Goal: Task Accomplishment & Management: Complete application form

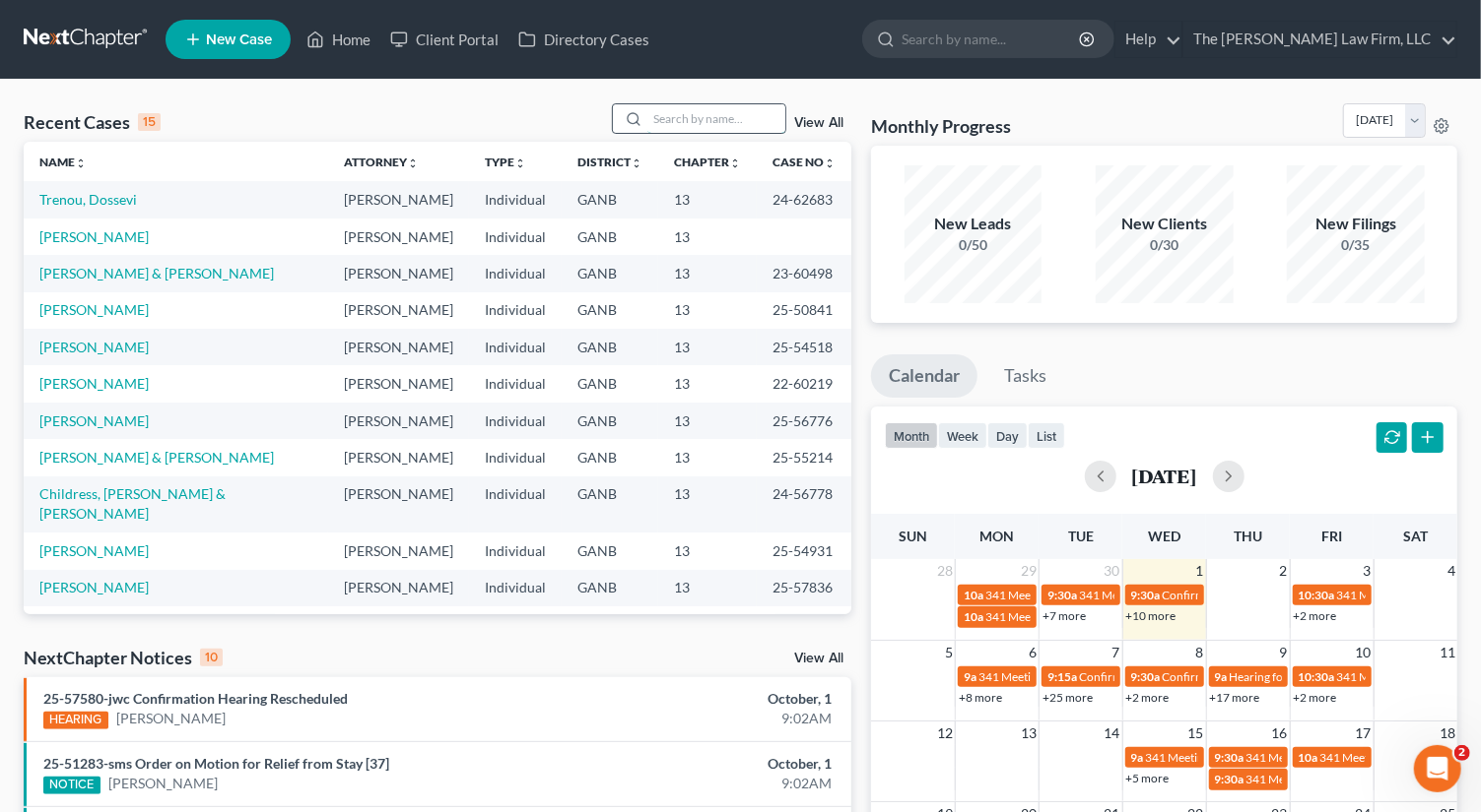
click at [715, 116] on input "search" at bounding box center [717, 118] width 138 height 29
click at [697, 126] on input "search" at bounding box center [717, 118] width 138 height 29
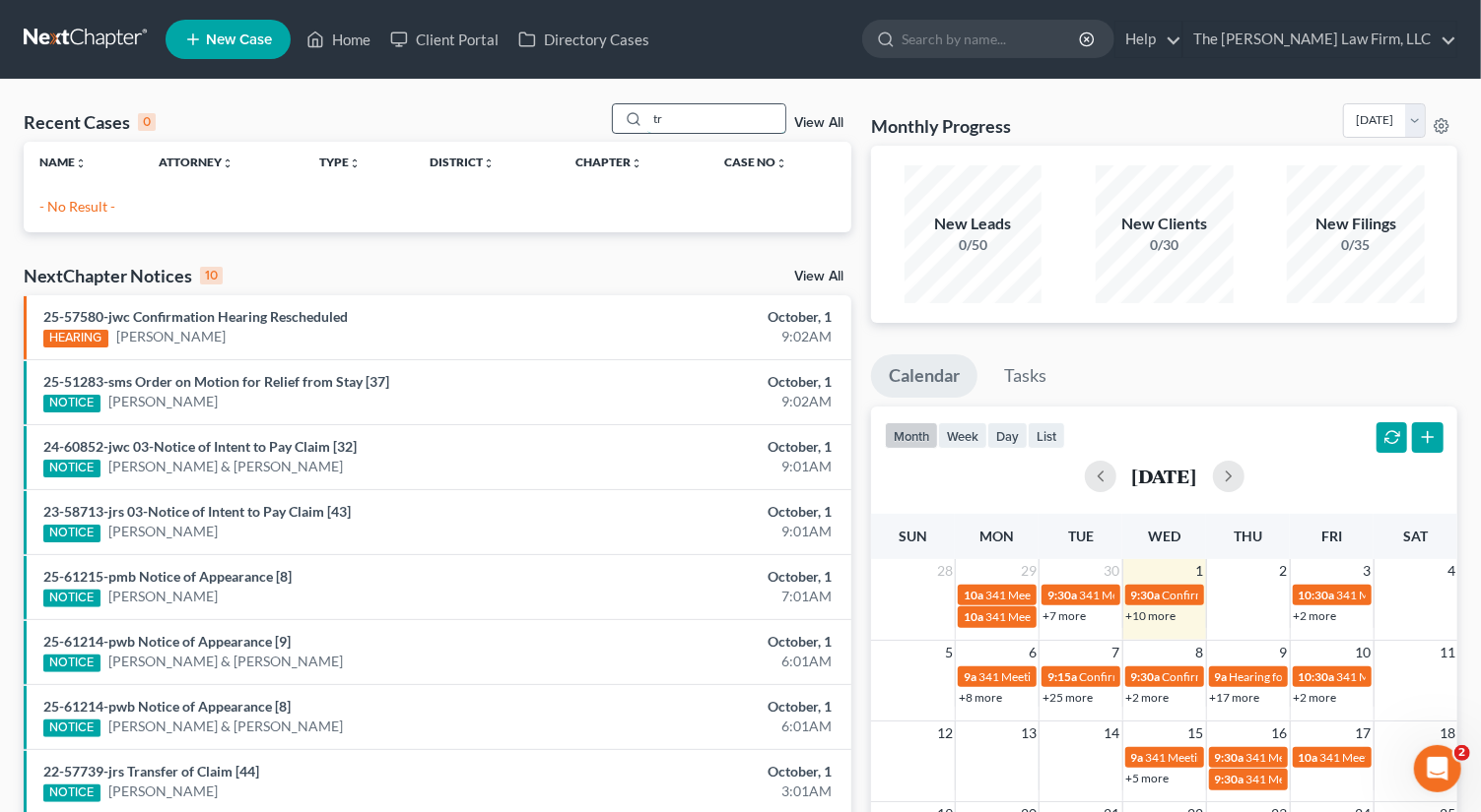
type input "t"
type input "[PERSON_NAME]"
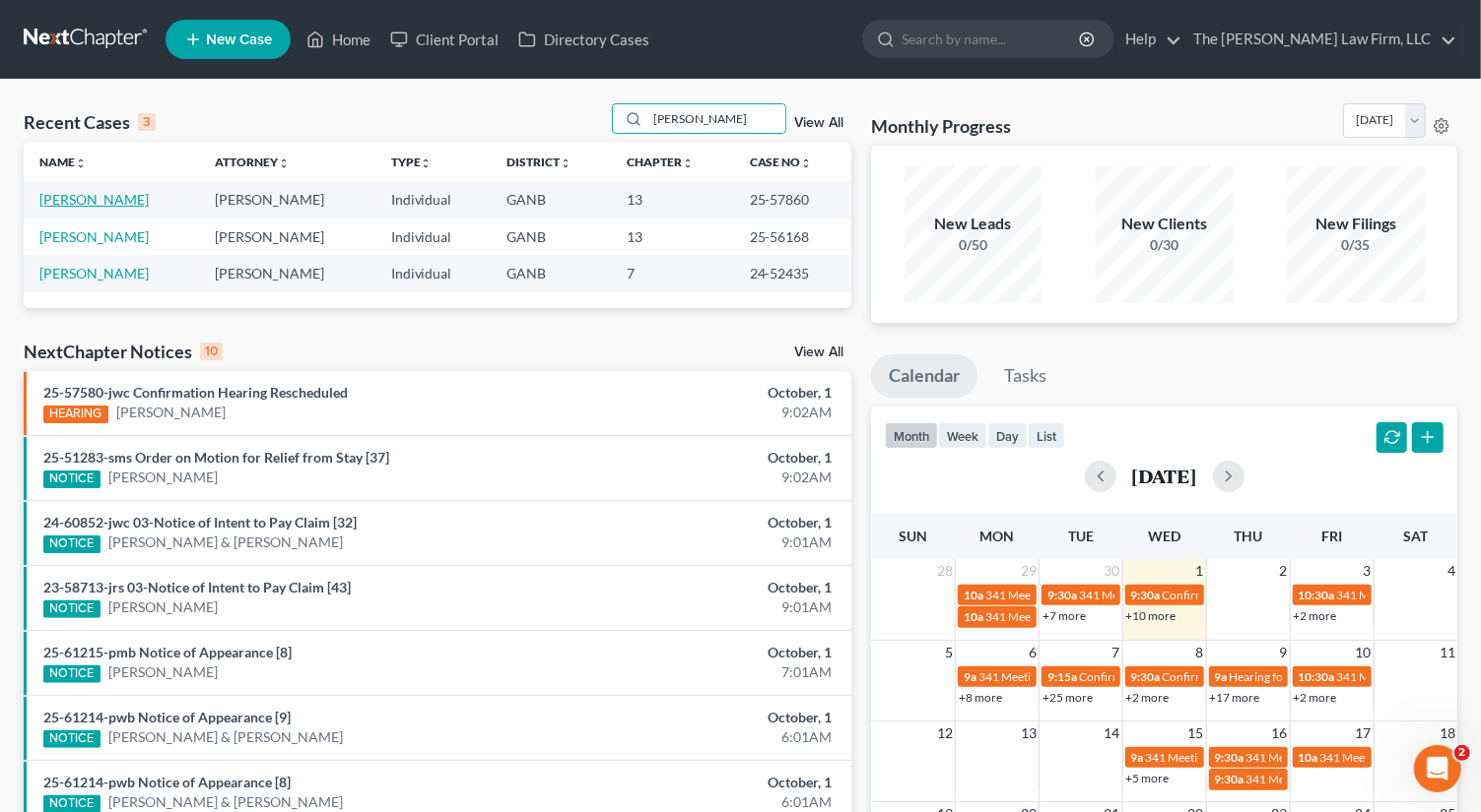
click at [76, 199] on link "[PERSON_NAME]" at bounding box center [94, 199] width 109 height 17
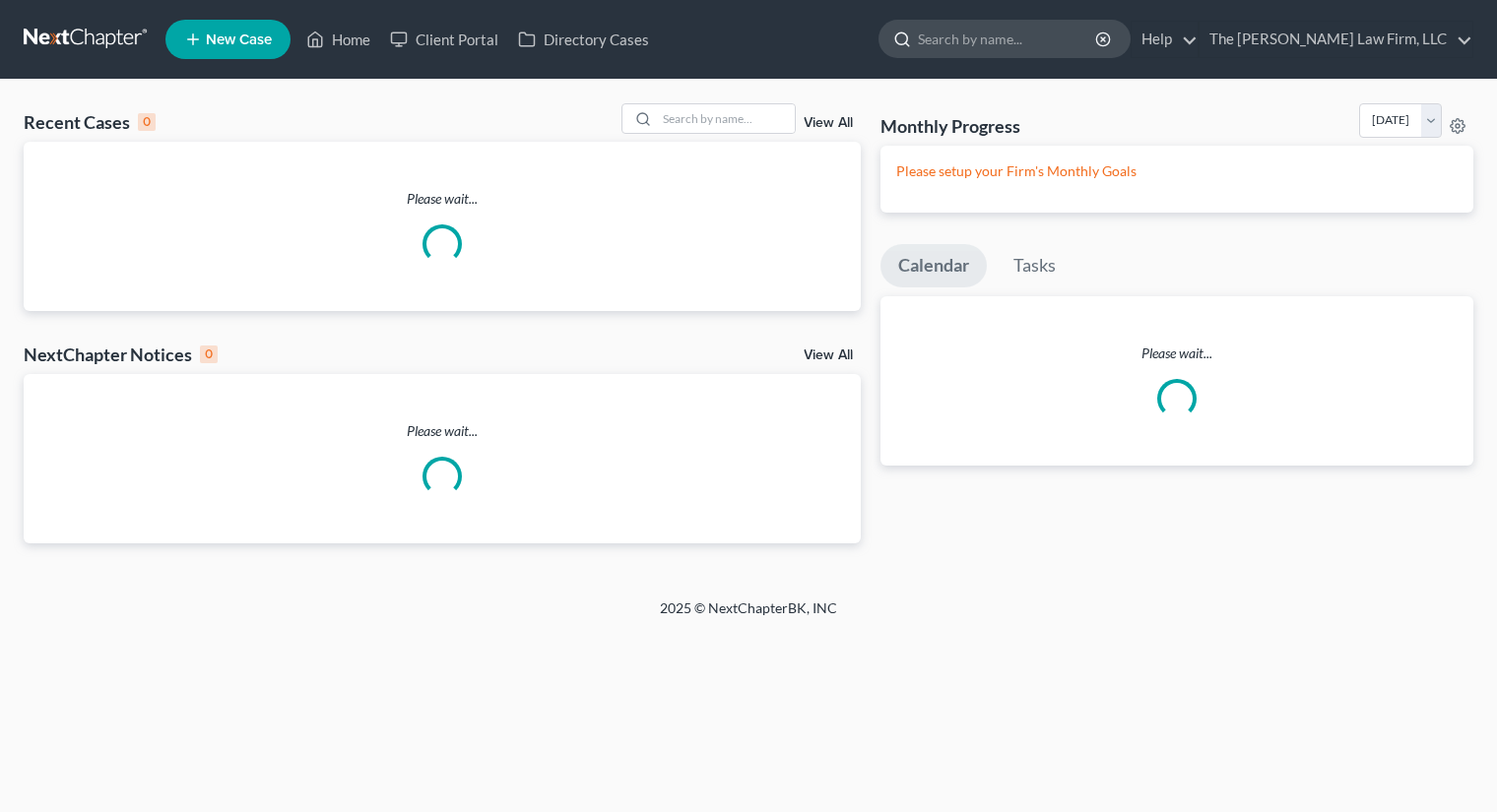
click at [1007, 46] on input "search" at bounding box center [1007, 38] width 180 height 36
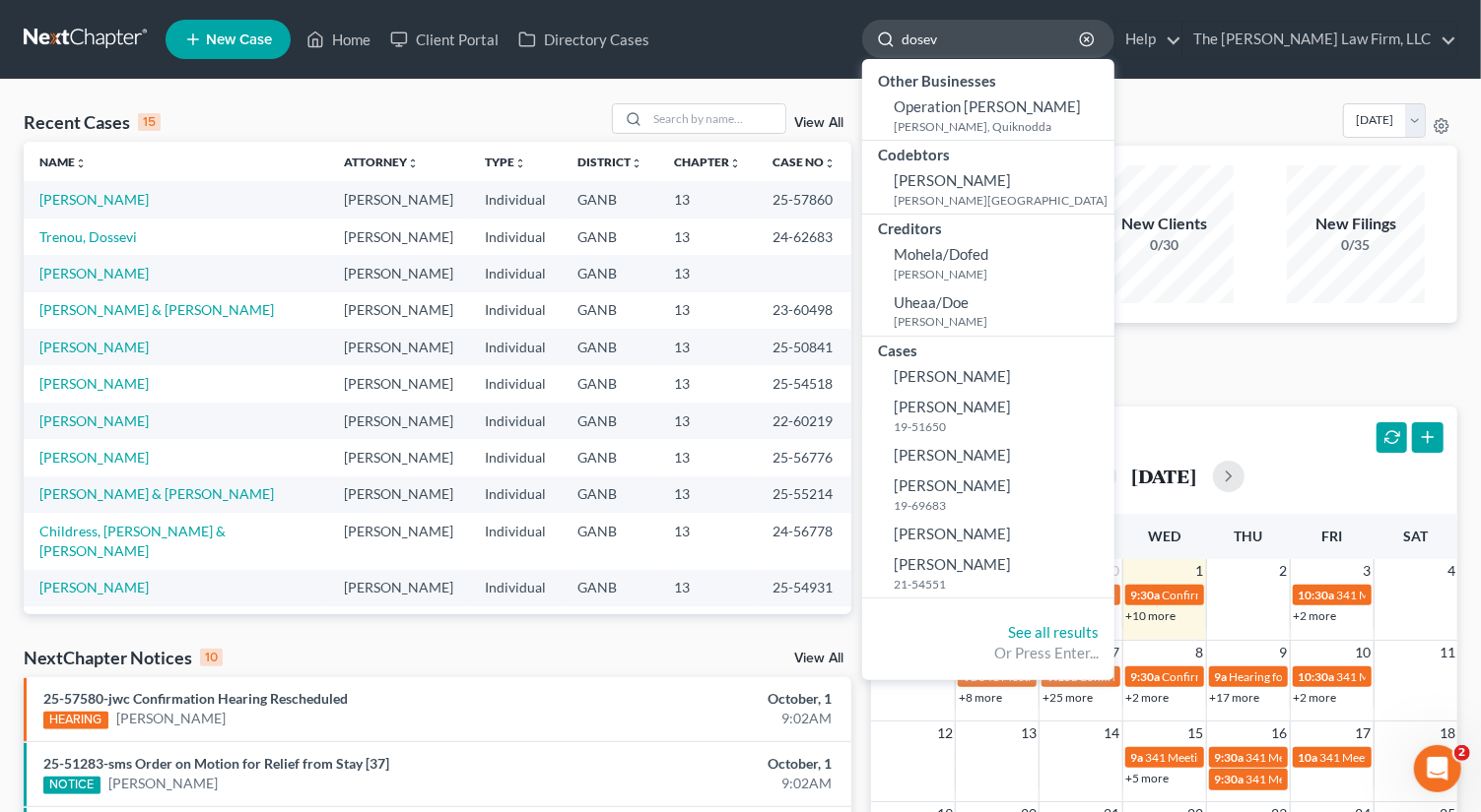
type input "dosevi"
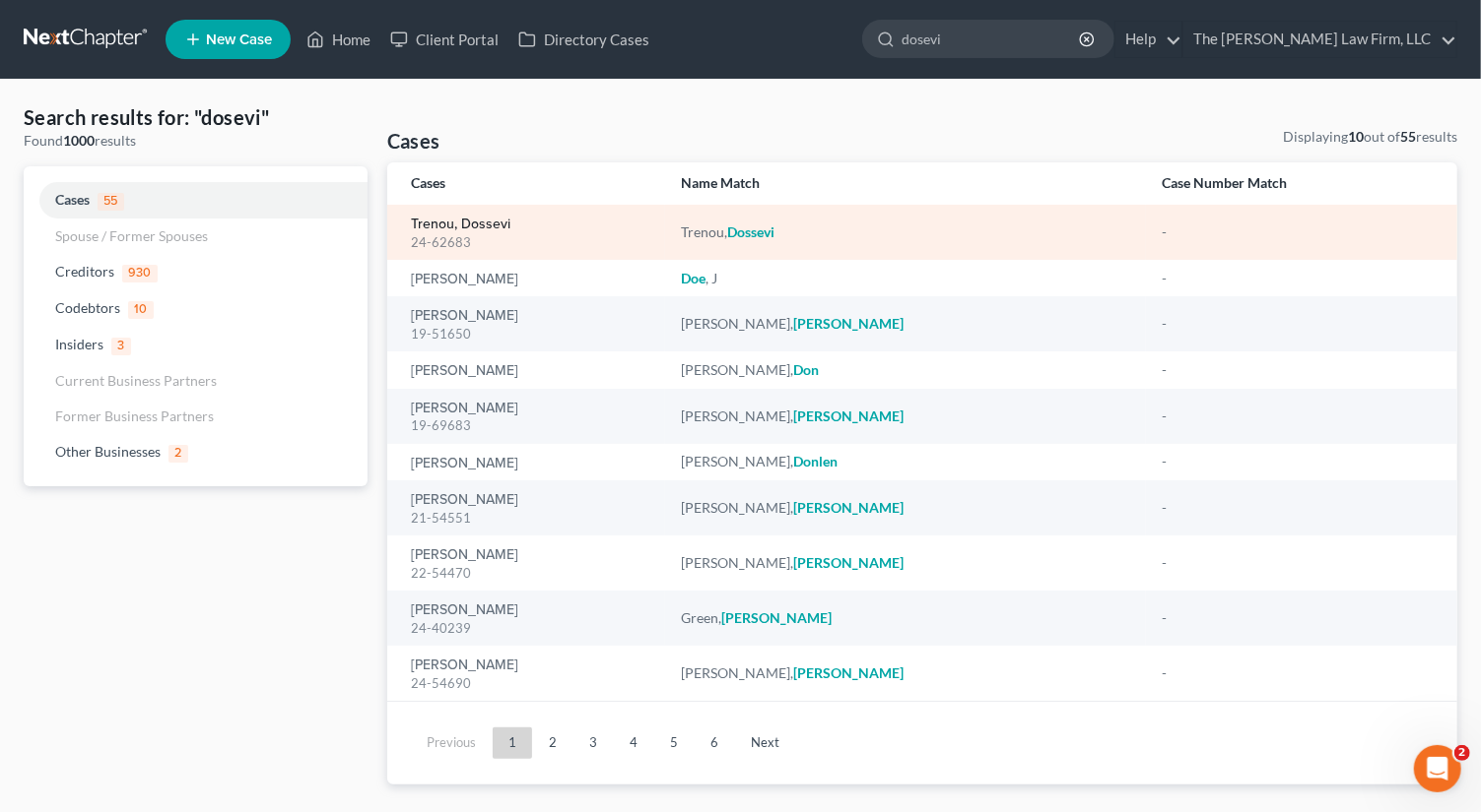
click at [456, 225] on link "Trenou, Dossevi" at bounding box center [460, 225] width 100 height 14
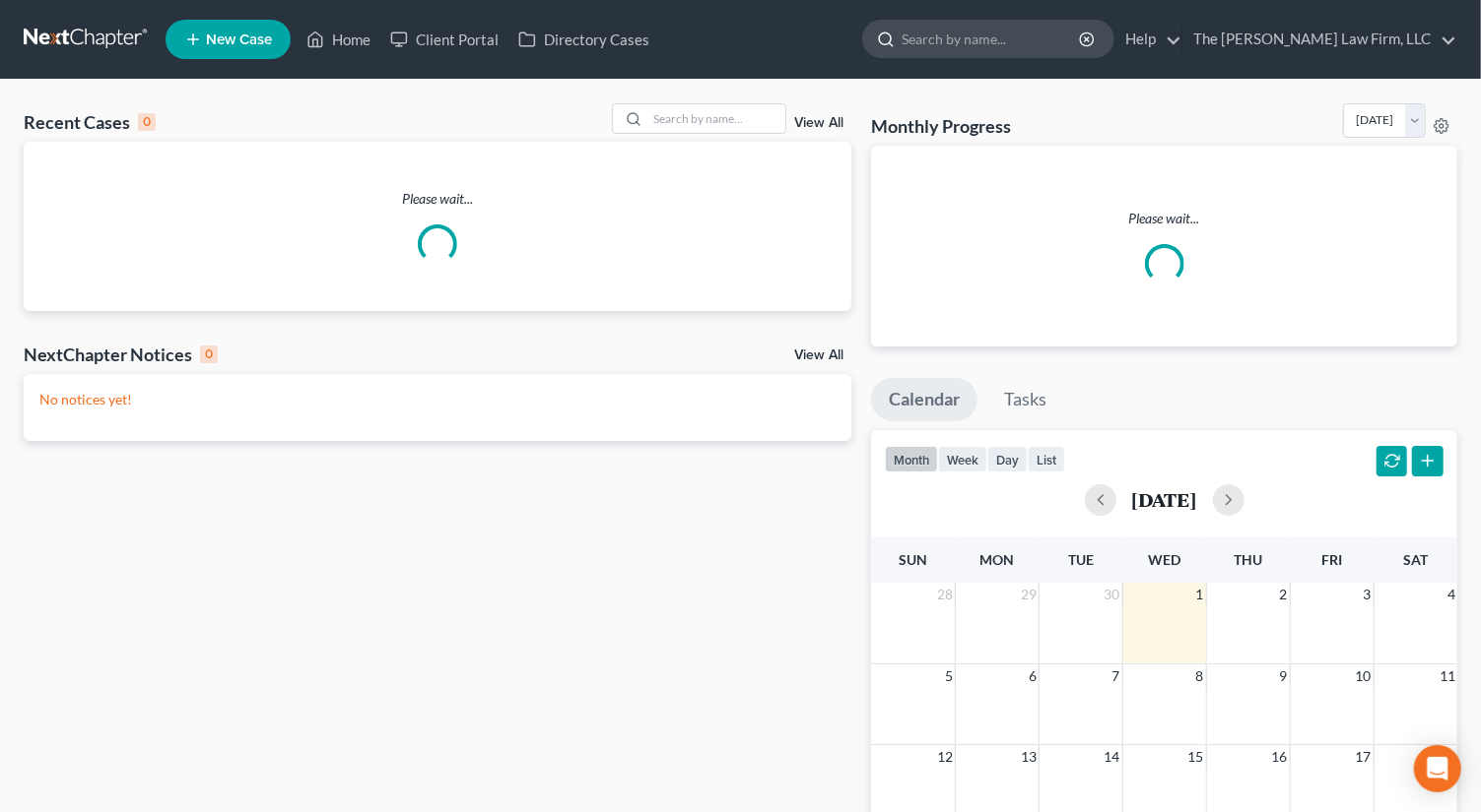
click at [1000, 33] on input "search" at bounding box center [991, 38] width 180 height 36
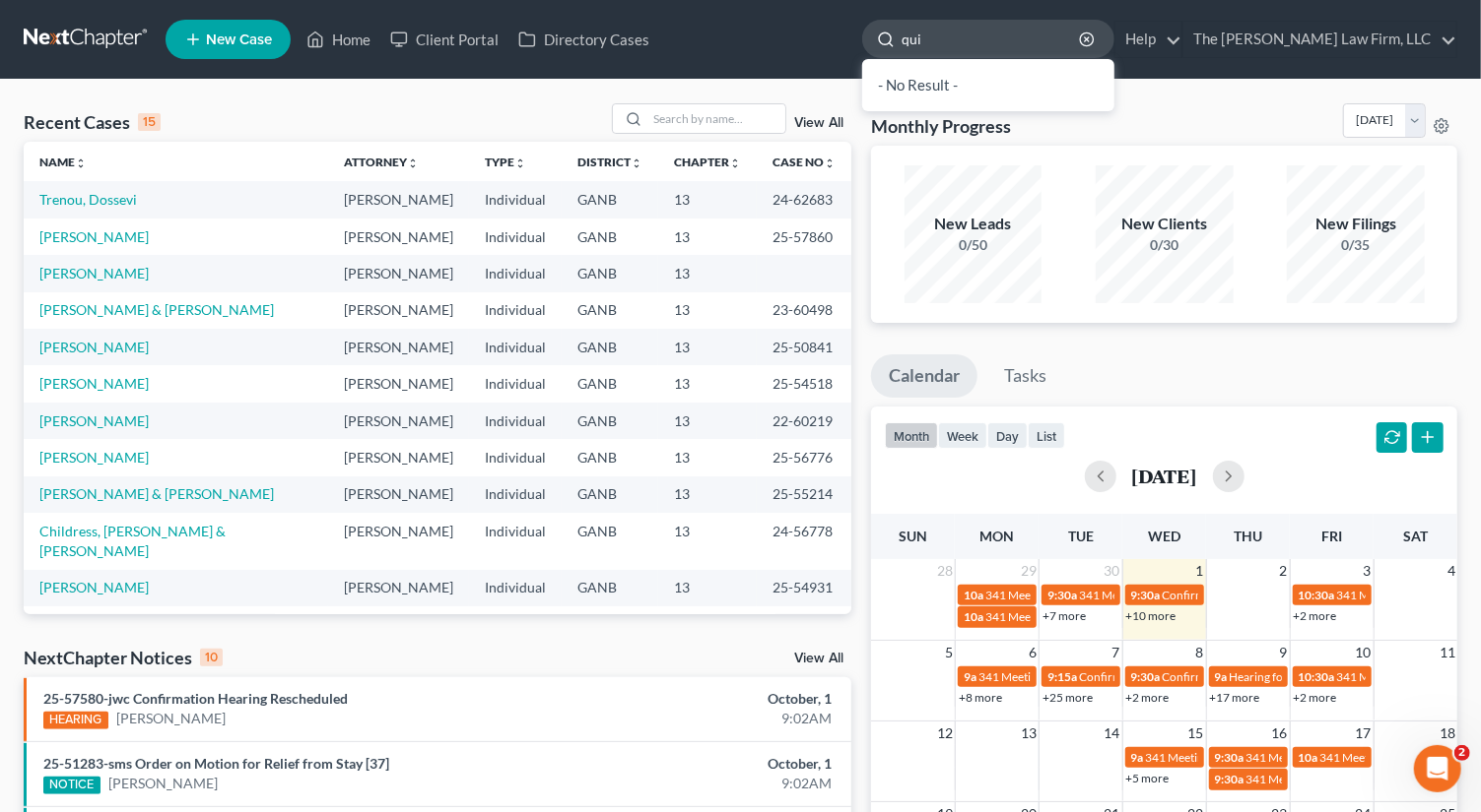
type input "quil"
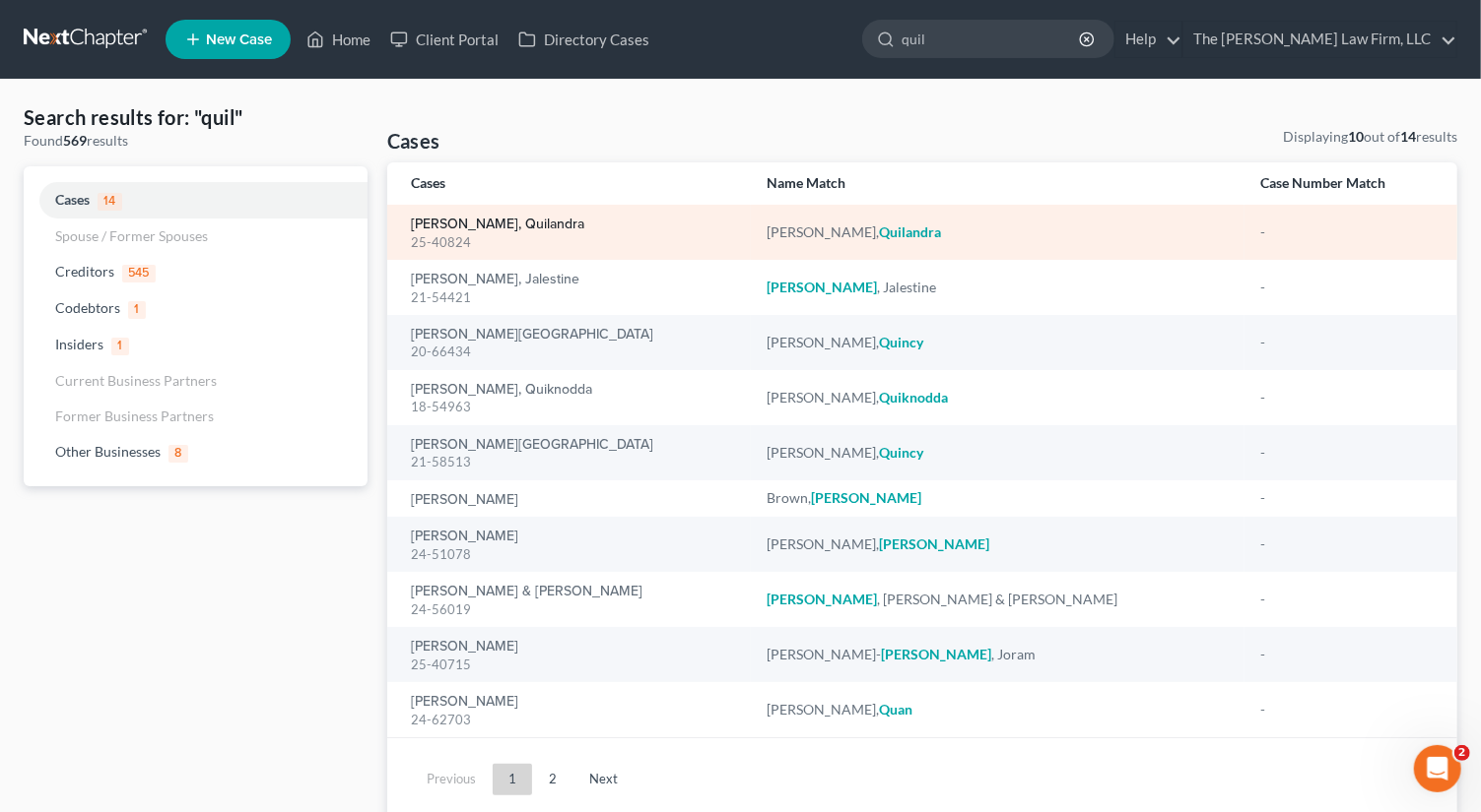
click at [441, 226] on link "Jamison, Quilandra" at bounding box center [498, 225] width 174 height 14
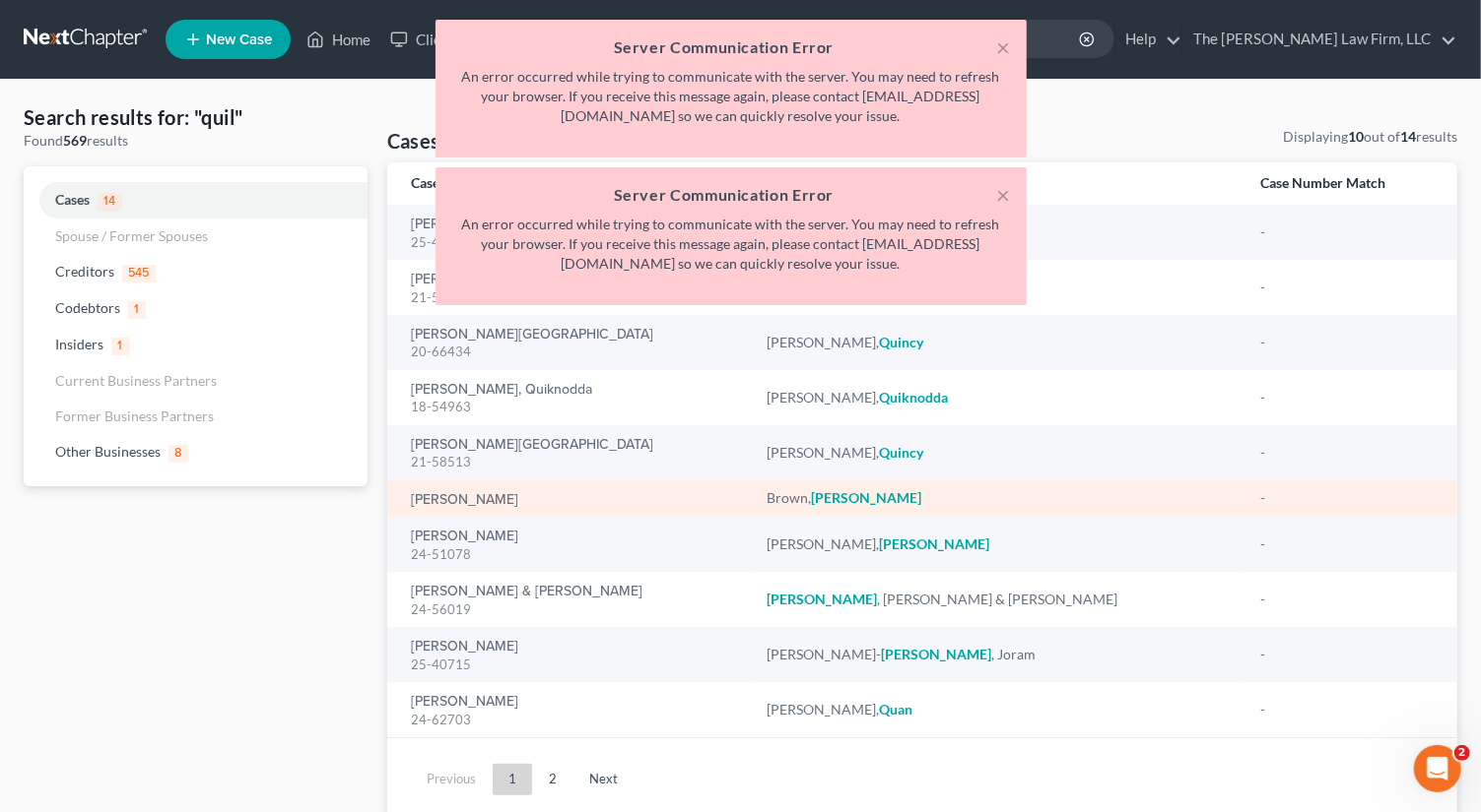
click at [1244, 483] on td "-" at bounding box center [1351, 499] width 213 height 36
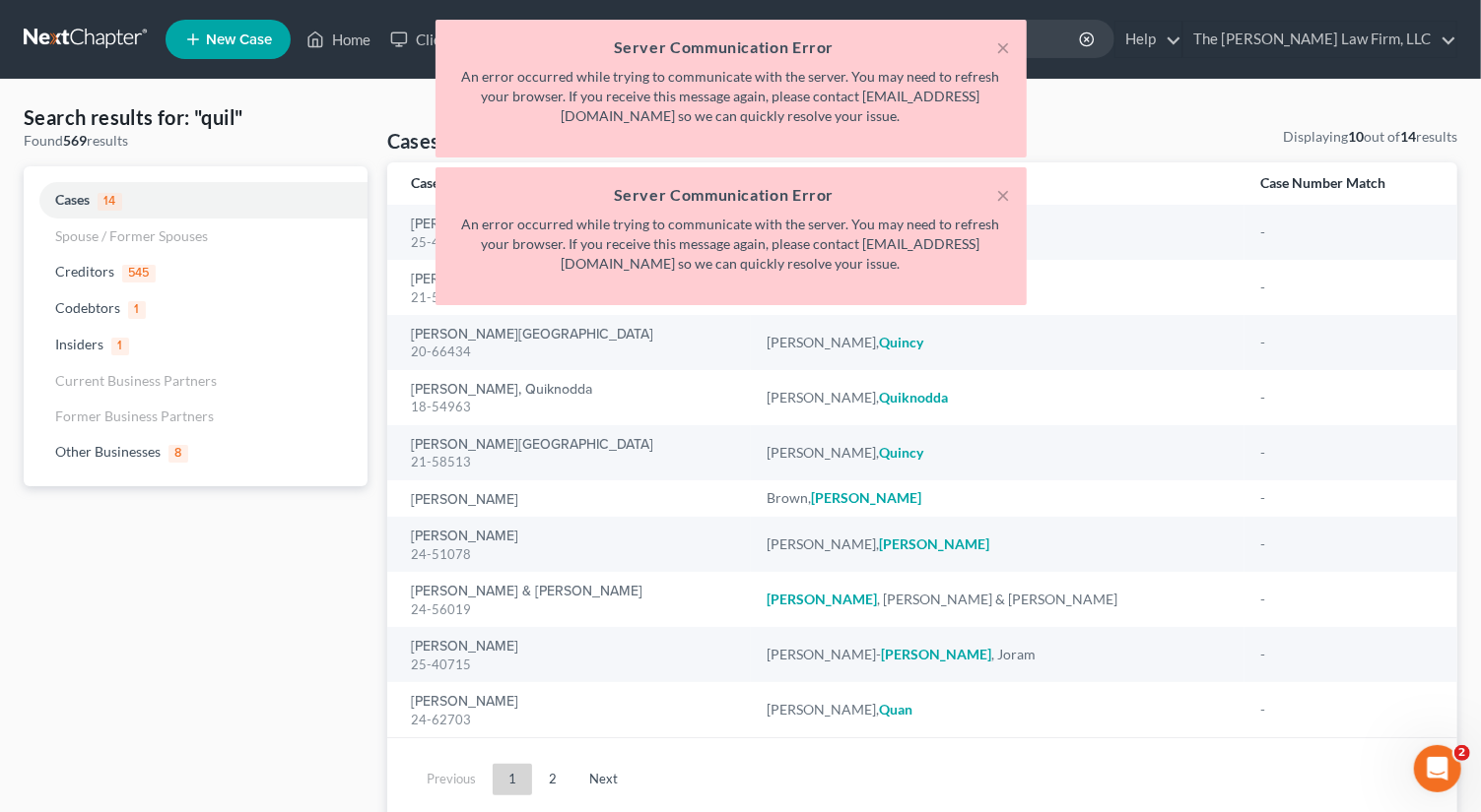
click at [361, 208] on div "× Server Communication Error An error occurred while trying to communicate with…" at bounding box center [731, 168] width 1481 height 296
click at [352, 135] on div "× Server Communication Error An error occurred while trying to communicate with…" at bounding box center [731, 168] width 1481 height 296
click at [1008, 54] on button "×" at bounding box center [1004, 47] width 14 height 24
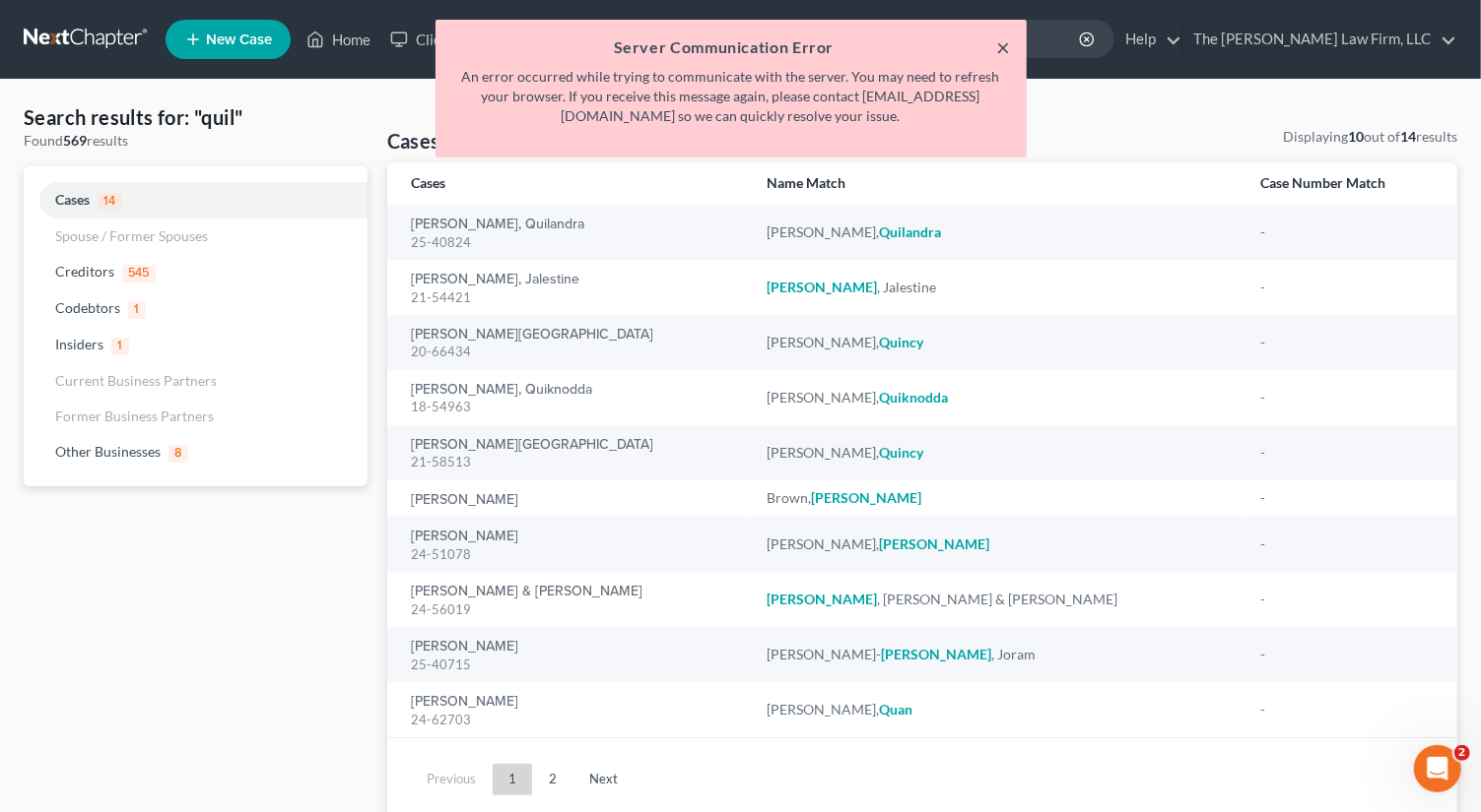
click at [1004, 55] on button "×" at bounding box center [1004, 47] width 14 height 24
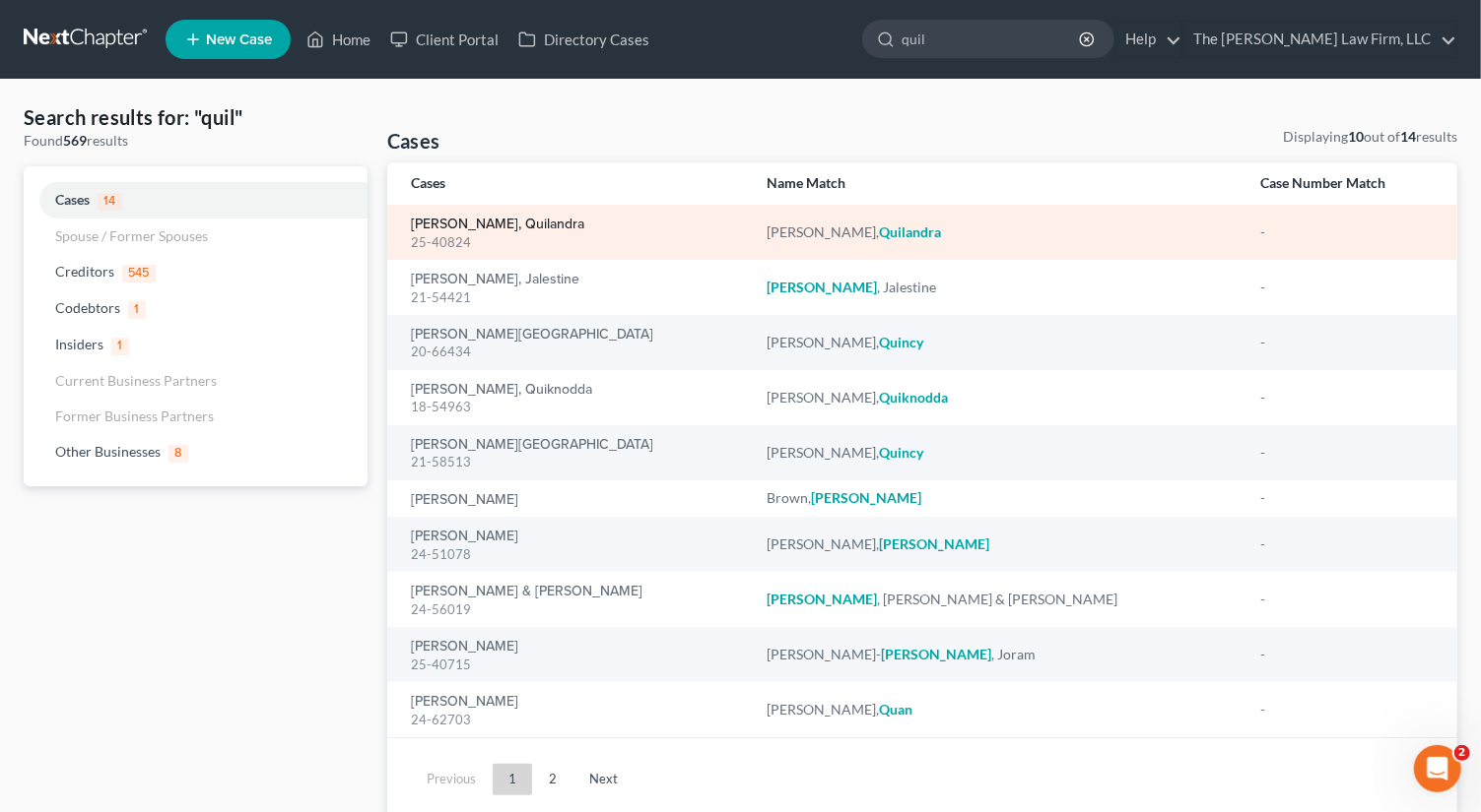
click at [519, 218] on link "Jamison, Quilandra" at bounding box center [498, 225] width 174 height 14
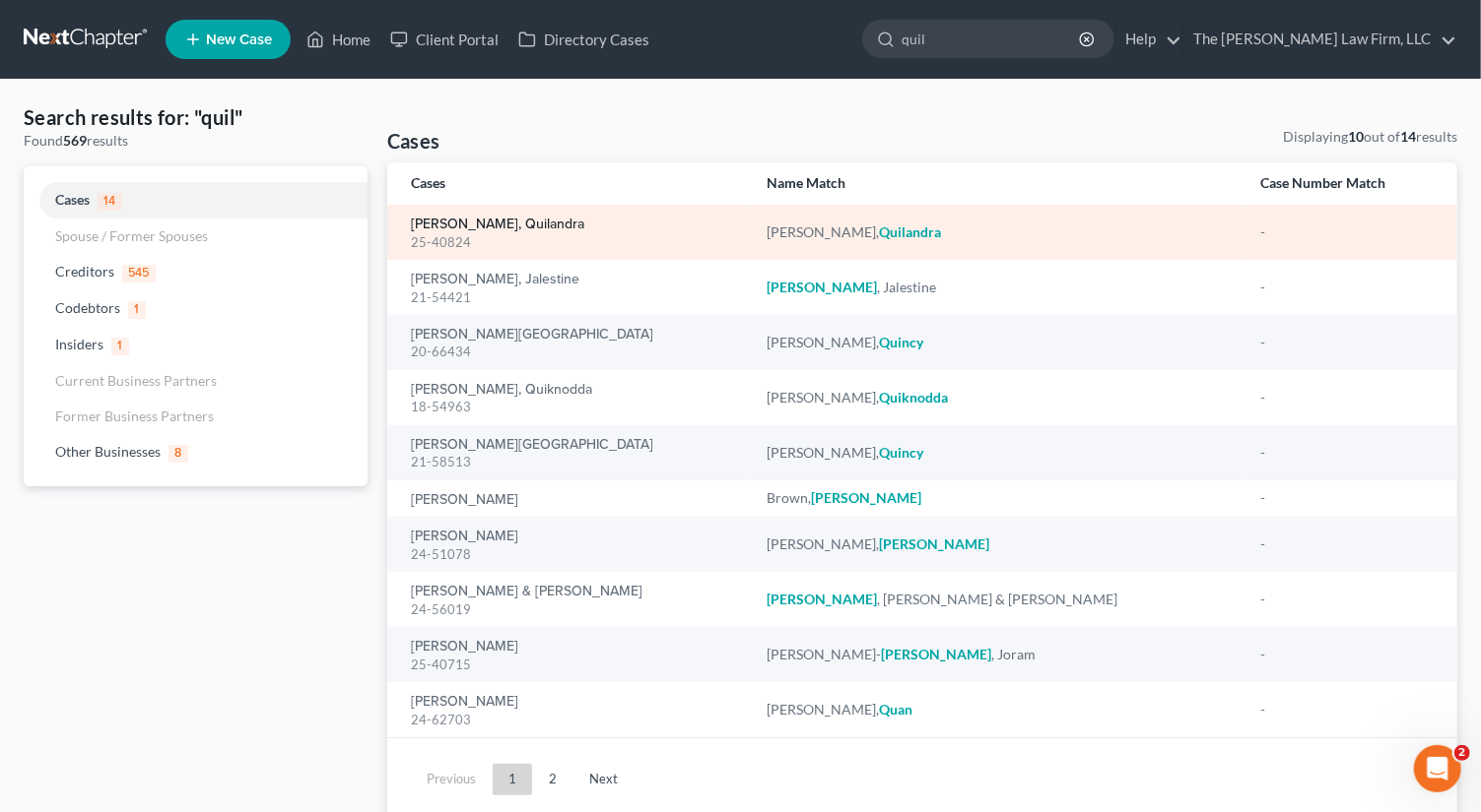
click at [519, 218] on link "Jamison, Quilandra" at bounding box center [498, 225] width 174 height 14
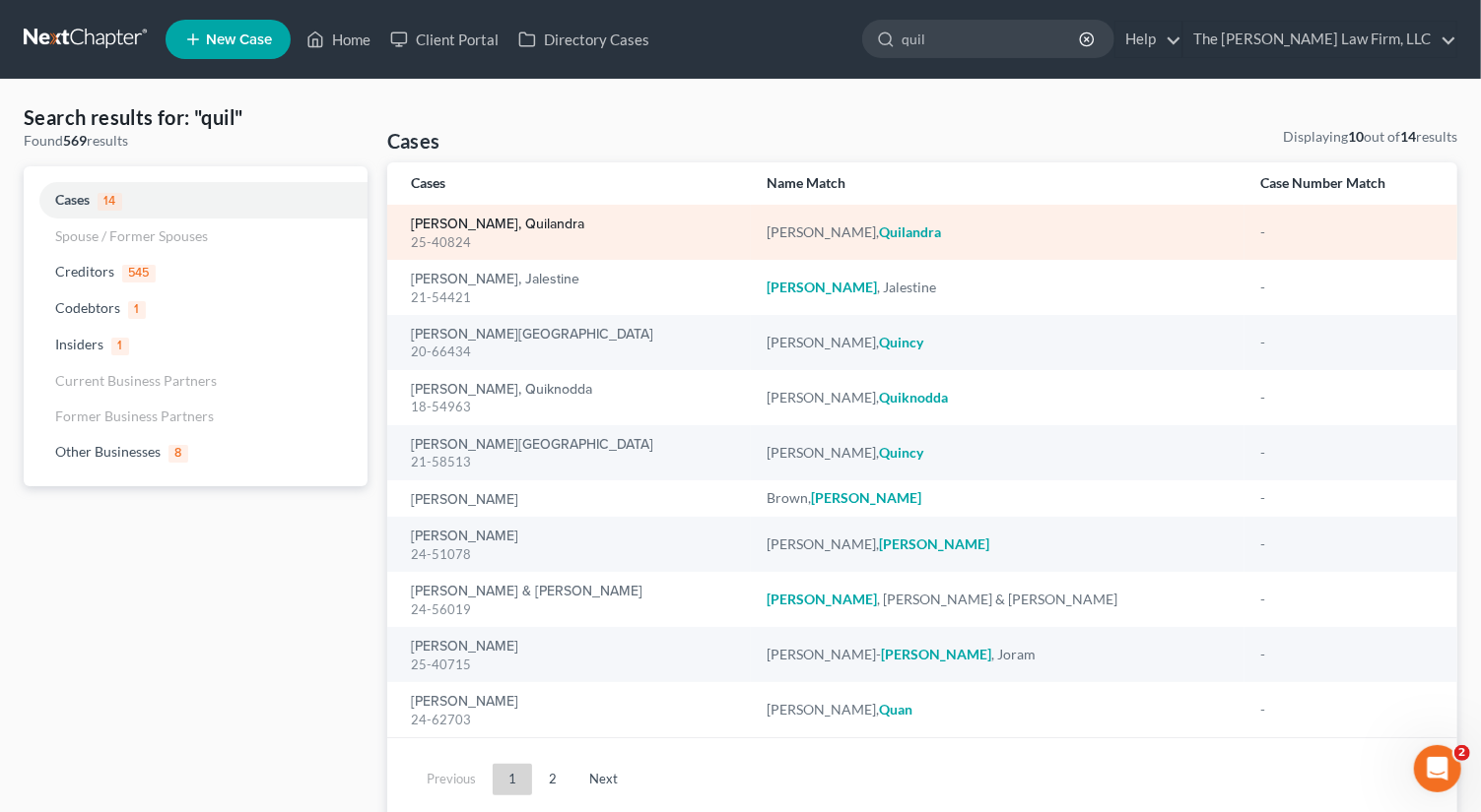
click at [459, 219] on link "Jamison, Quilandra" at bounding box center [498, 225] width 174 height 14
click at [475, 225] on link "Jamison, Quilandra" at bounding box center [498, 225] width 174 height 14
click at [488, 224] on link "Jamison, Quilandra" at bounding box center [498, 225] width 174 height 14
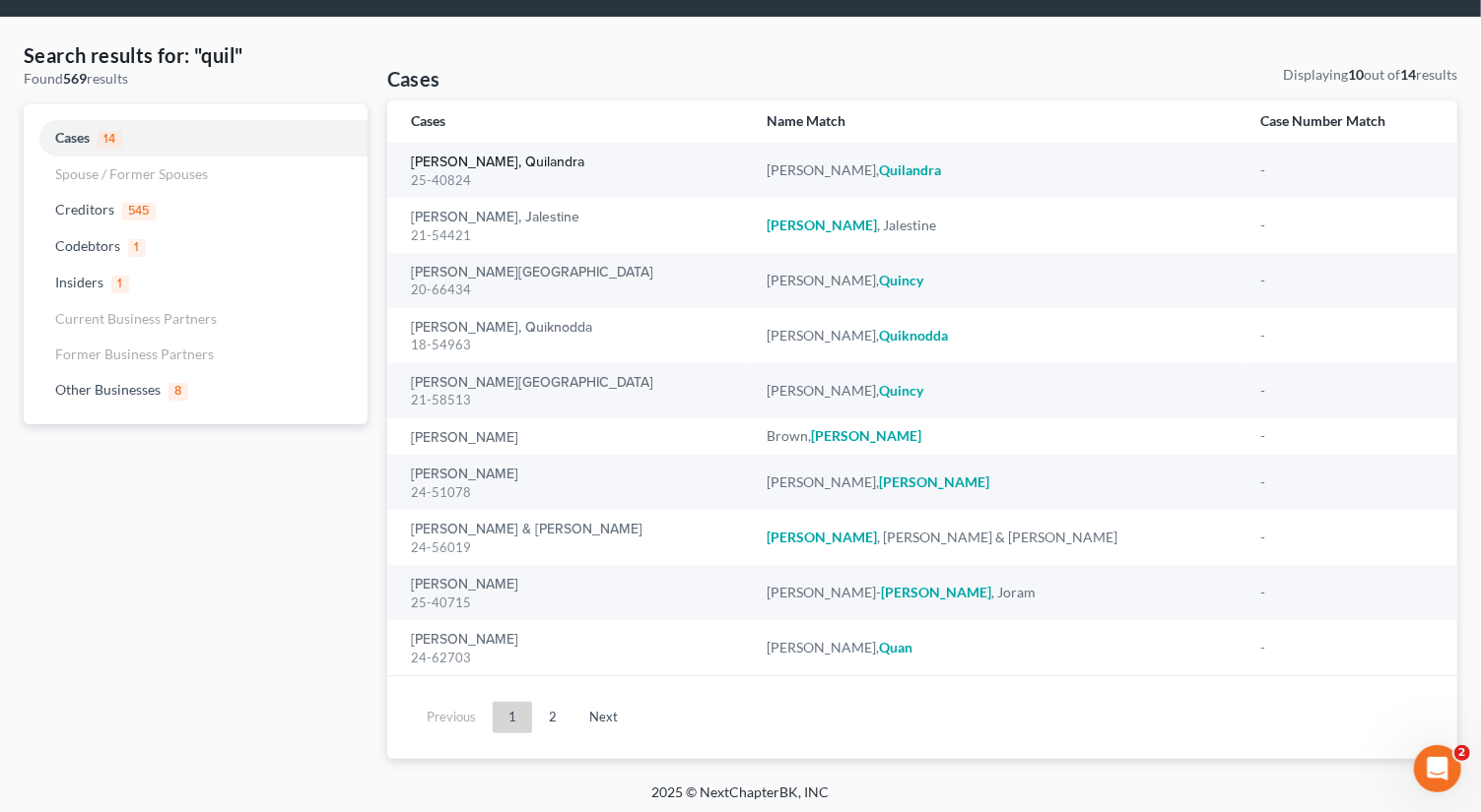
scroll to position [65, 0]
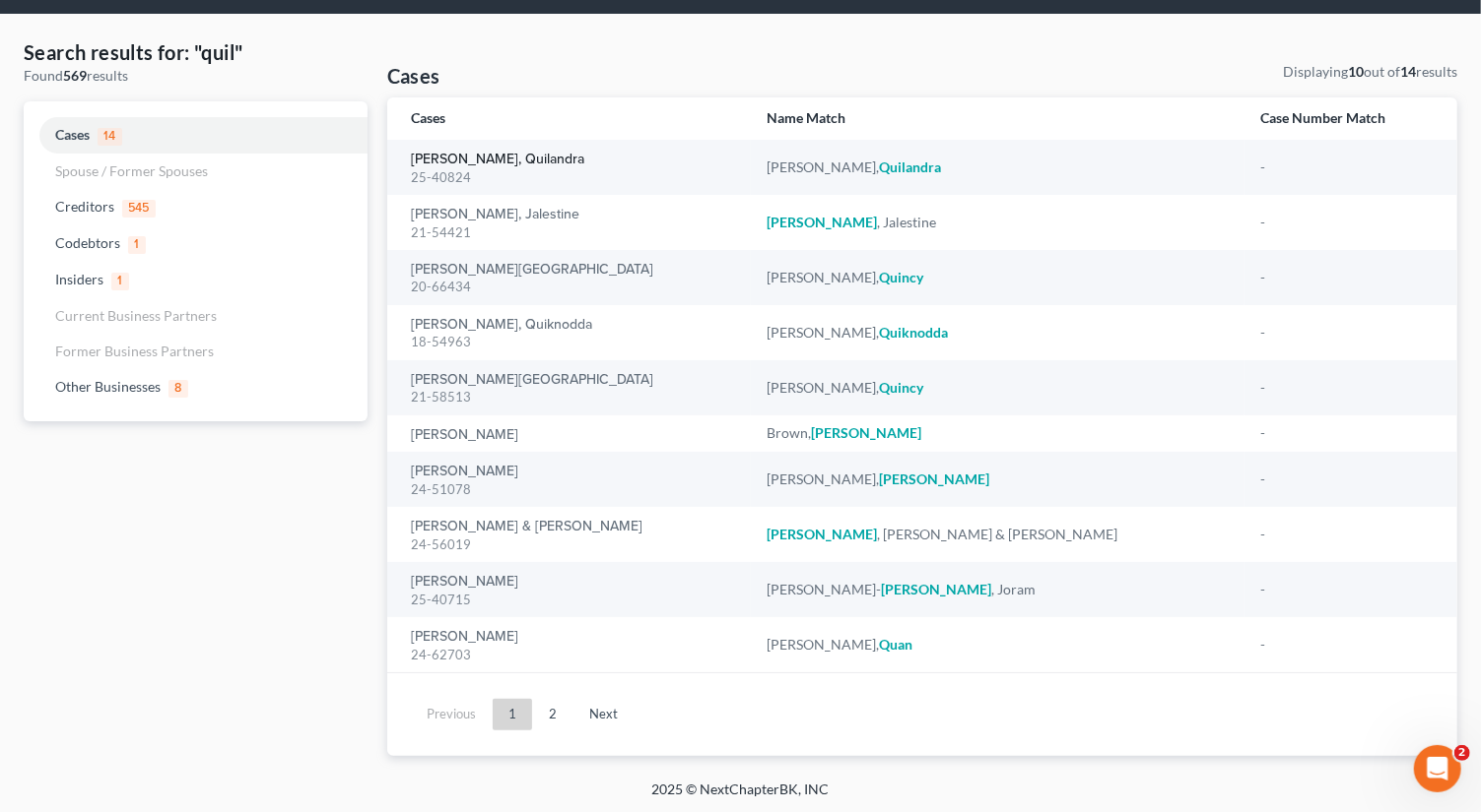
click at [480, 155] on link "Jamison, Quilandra" at bounding box center [498, 160] width 174 height 14
click at [471, 159] on link "Jamison, Quilandra" at bounding box center [498, 160] width 174 height 14
click at [483, 153] on link "Jamison, Quilandra" at bounding box center [498, 160] width 174 height 14
click at [487, 160] on link "Jamison, Quilandra" at bounding box center [498, 160] width 174 height 14
click at [469, 163] on link "Jamison, Quilandra" at bounding box center [498, 160] width 174 height 14
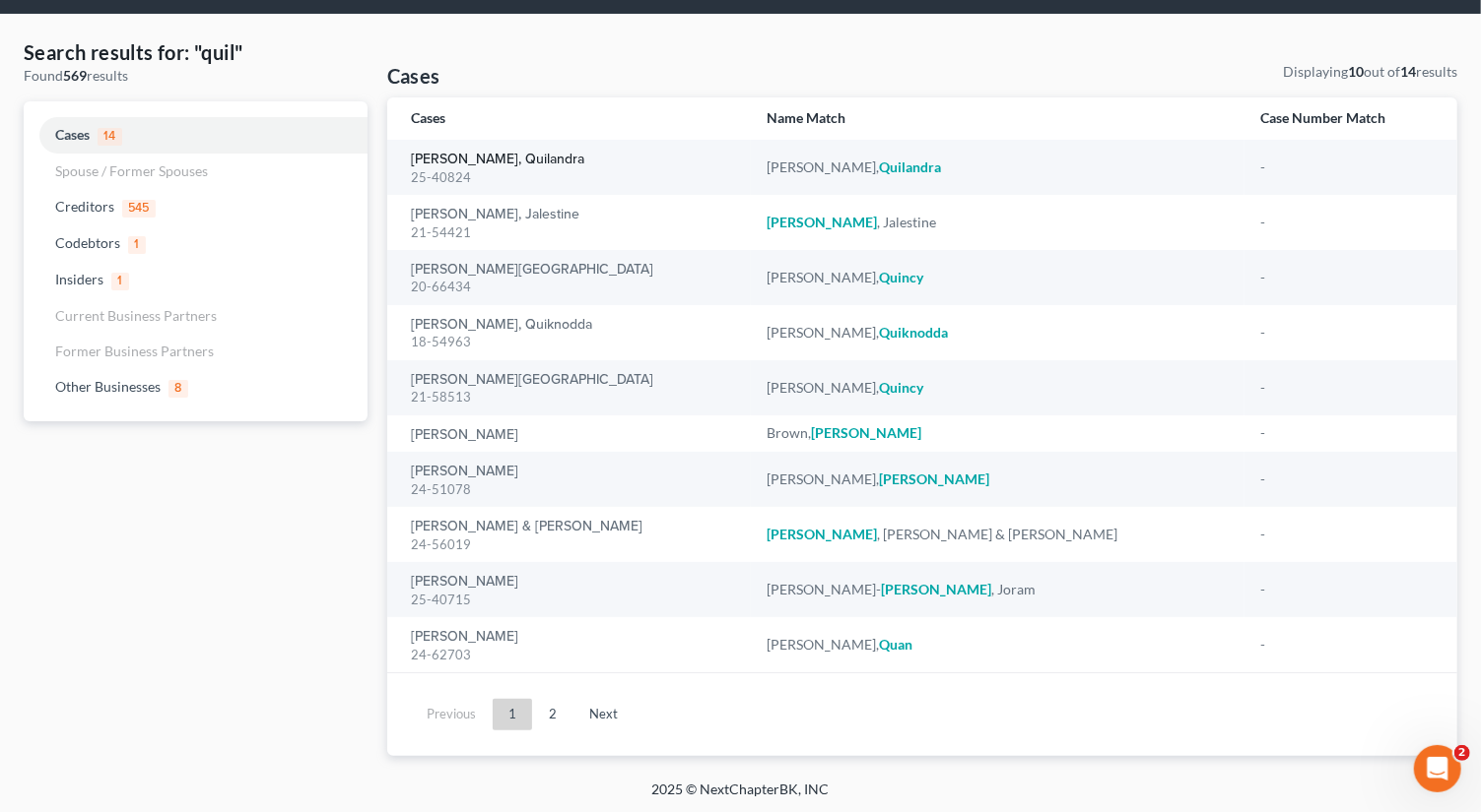
click at [445, 160] on link "Jamison, Quilandra" at bounding box center [498, 160] width 174 height 14
click at [456, 160] on link "Jamison, Quilandra" at bounding box center [498, 160] width 174 height 14
click at [471, 159] on link "Jamison, Quilandra" at bounding box center [498, 160] width 174 height 14
click at [478, 158] on link "Jamison, Quilandra" at bounding box center [498, 160] width 174 height 14
click at [458, 160] on link "Jamison, Quilandra" at bounding box center [498, 160] width 174 height 14
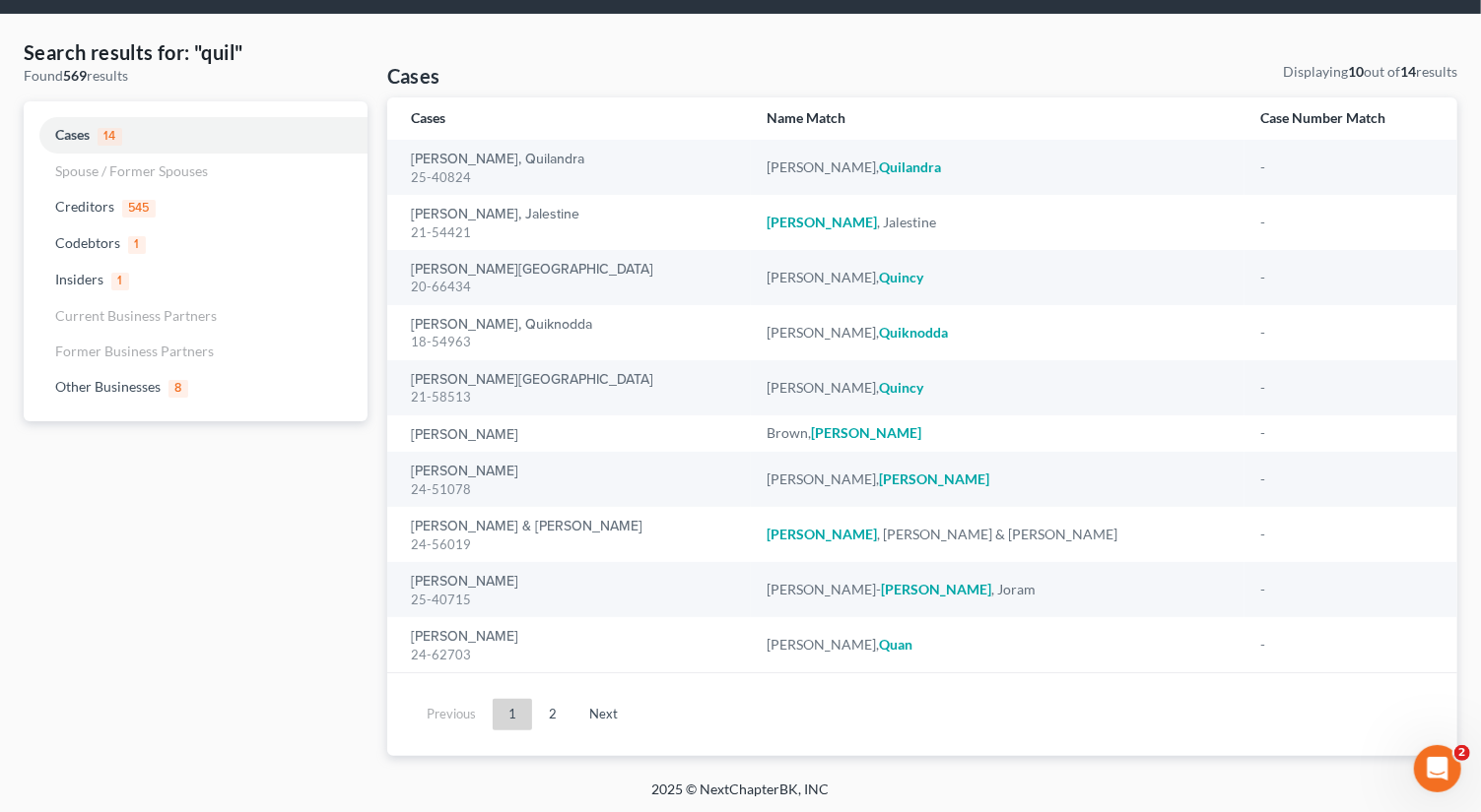
click at [879, 161] on em "Quilandra" at bounding box center [909, 167] width 62 height 17
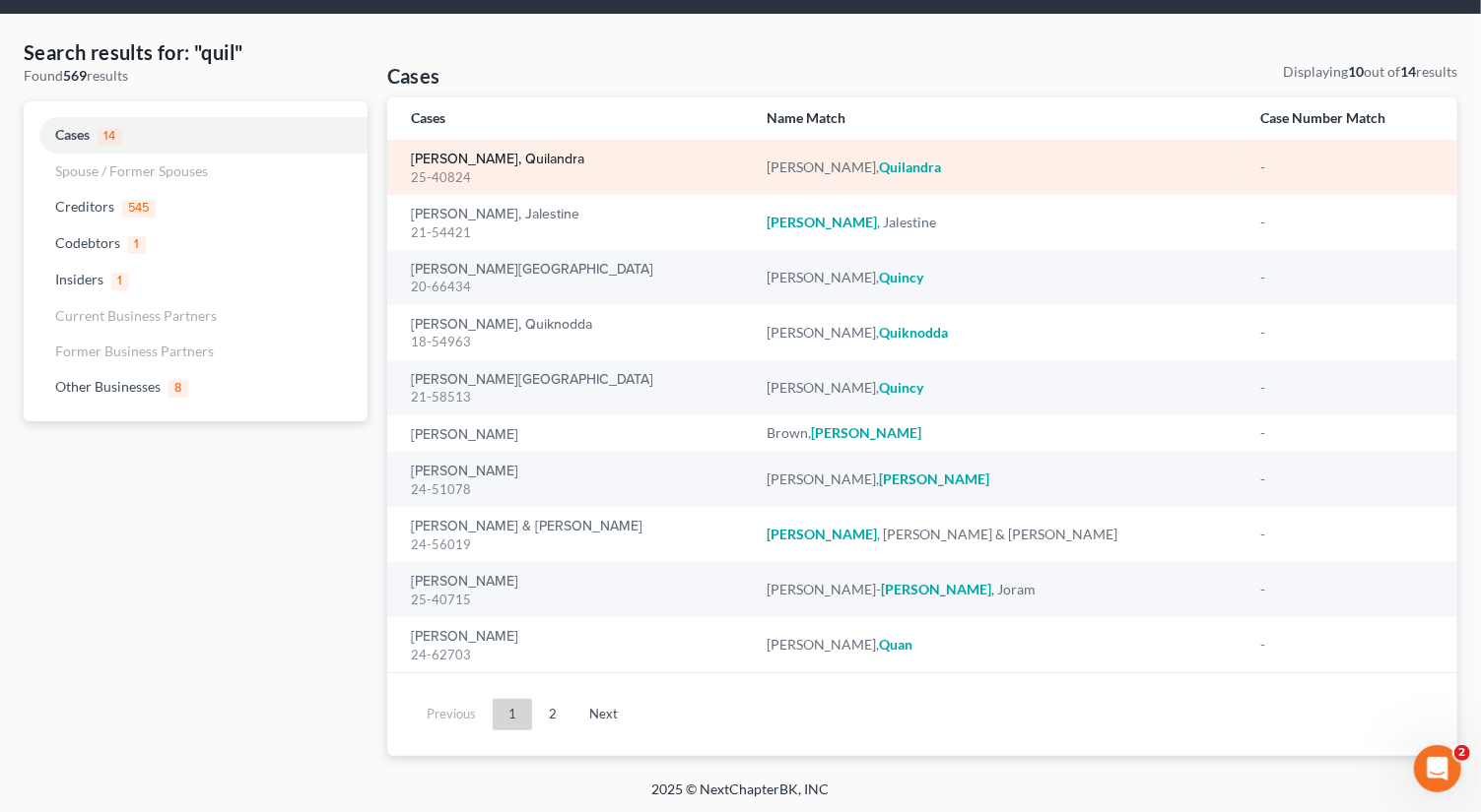
click at [457, 163] on link "Jamison, Quilandra" at bounding box center [498, 160] width 174 height 14
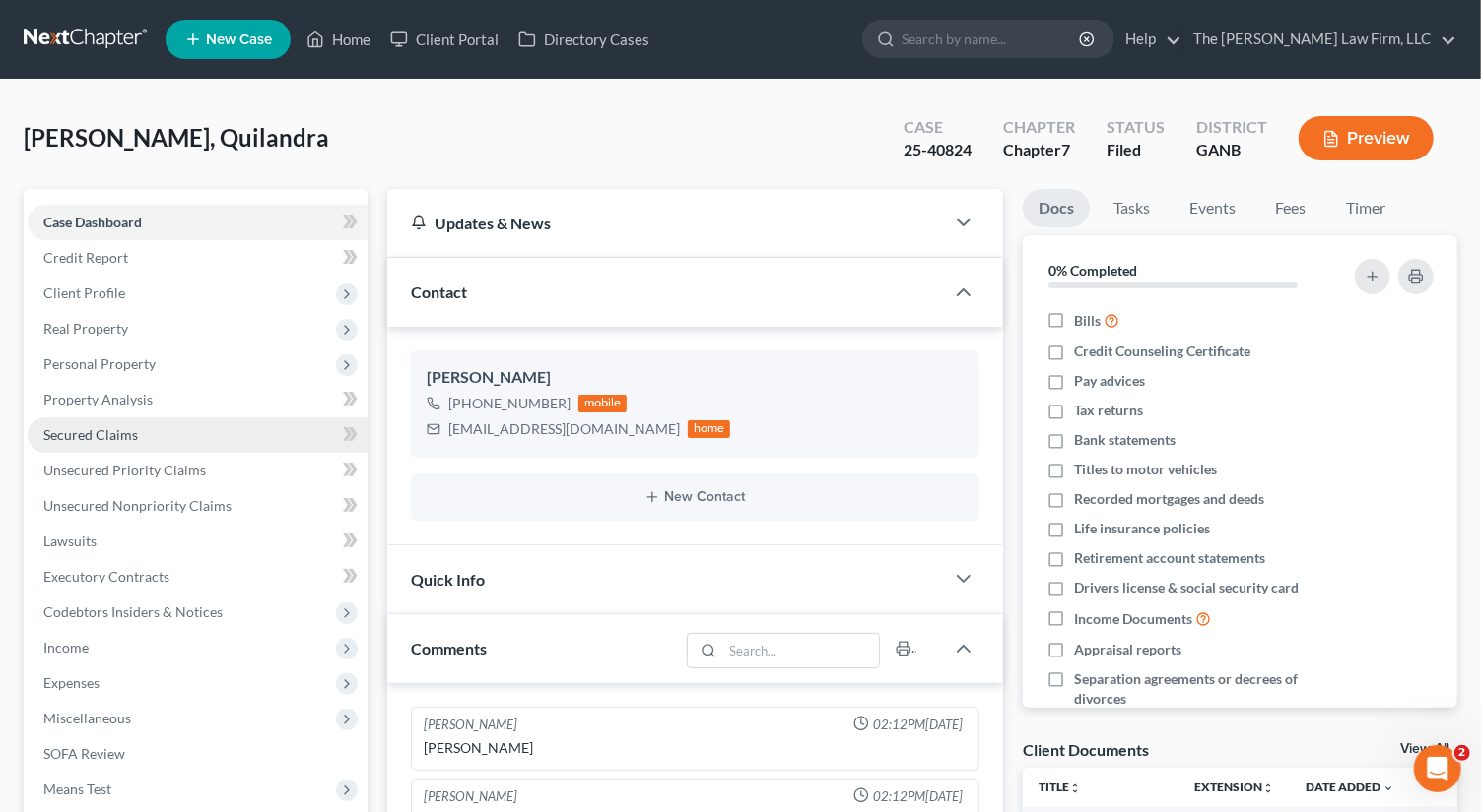
click at [76, 437] on span "Secured Claims" at bounding box center [91, 435] width 95 height 17
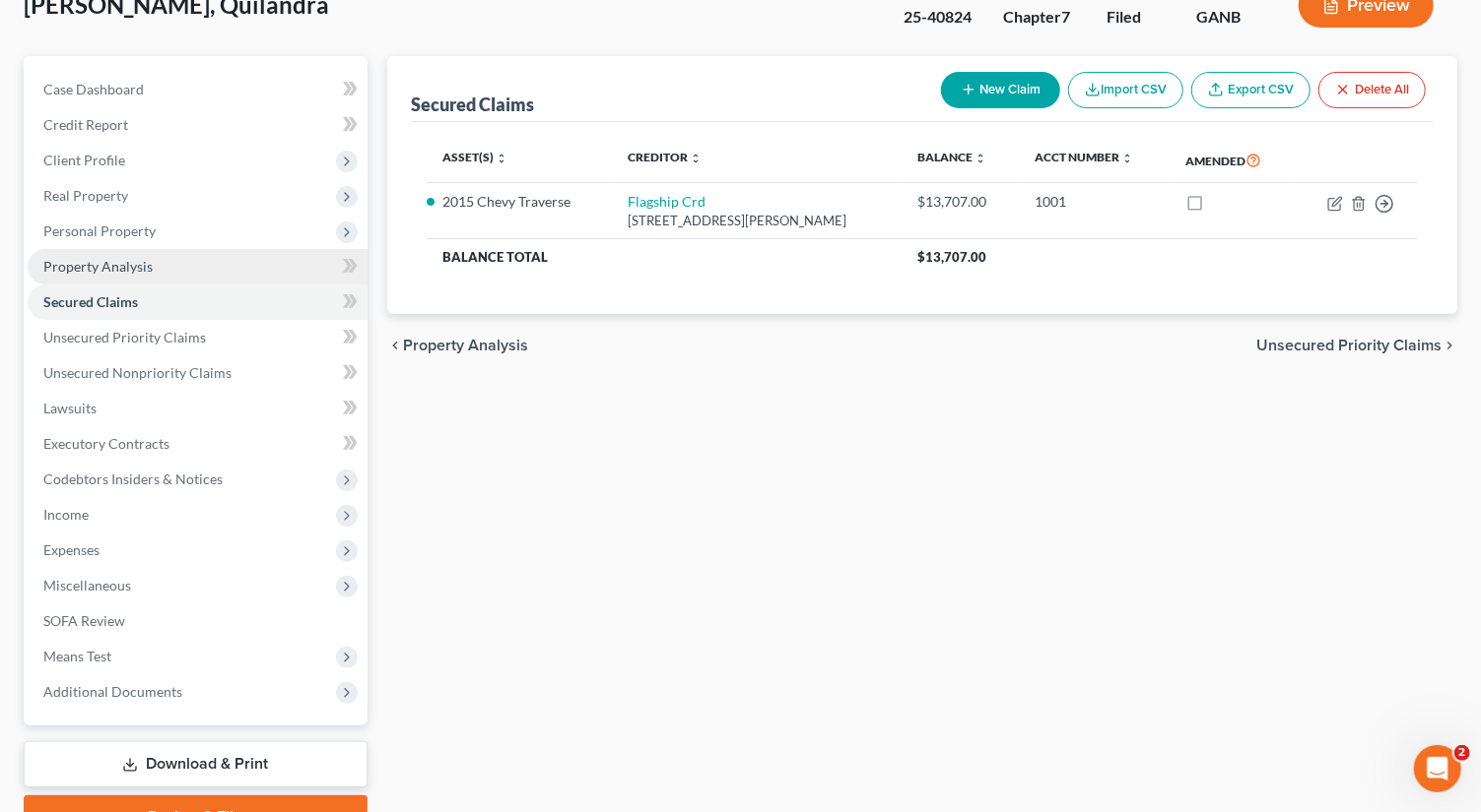
scroll to position [231, 0]
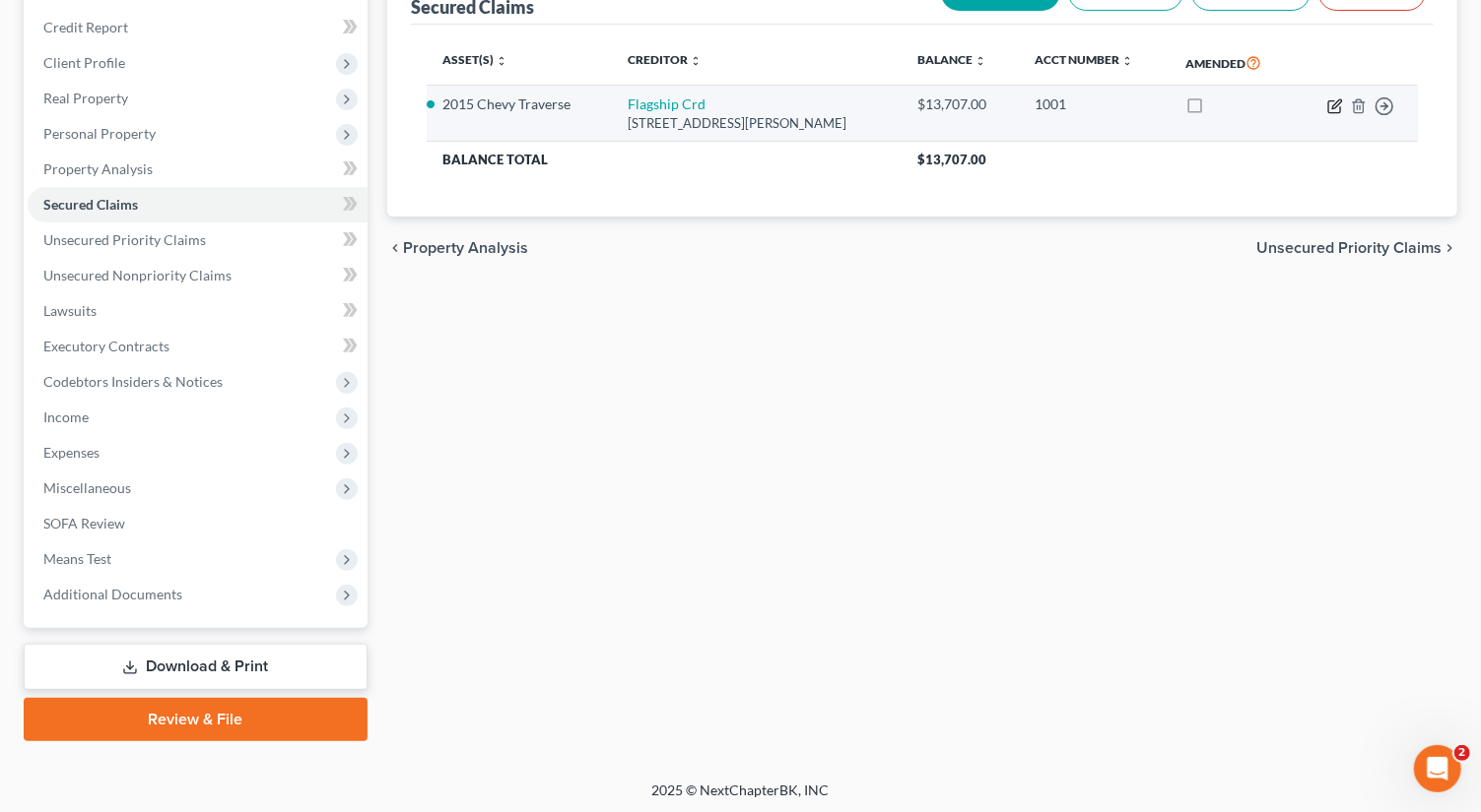
click at [1332, 110] on icon "button" at bounding box center [1334, 106] width 12 height 12
select select "39"
select select "2"
select select "0"
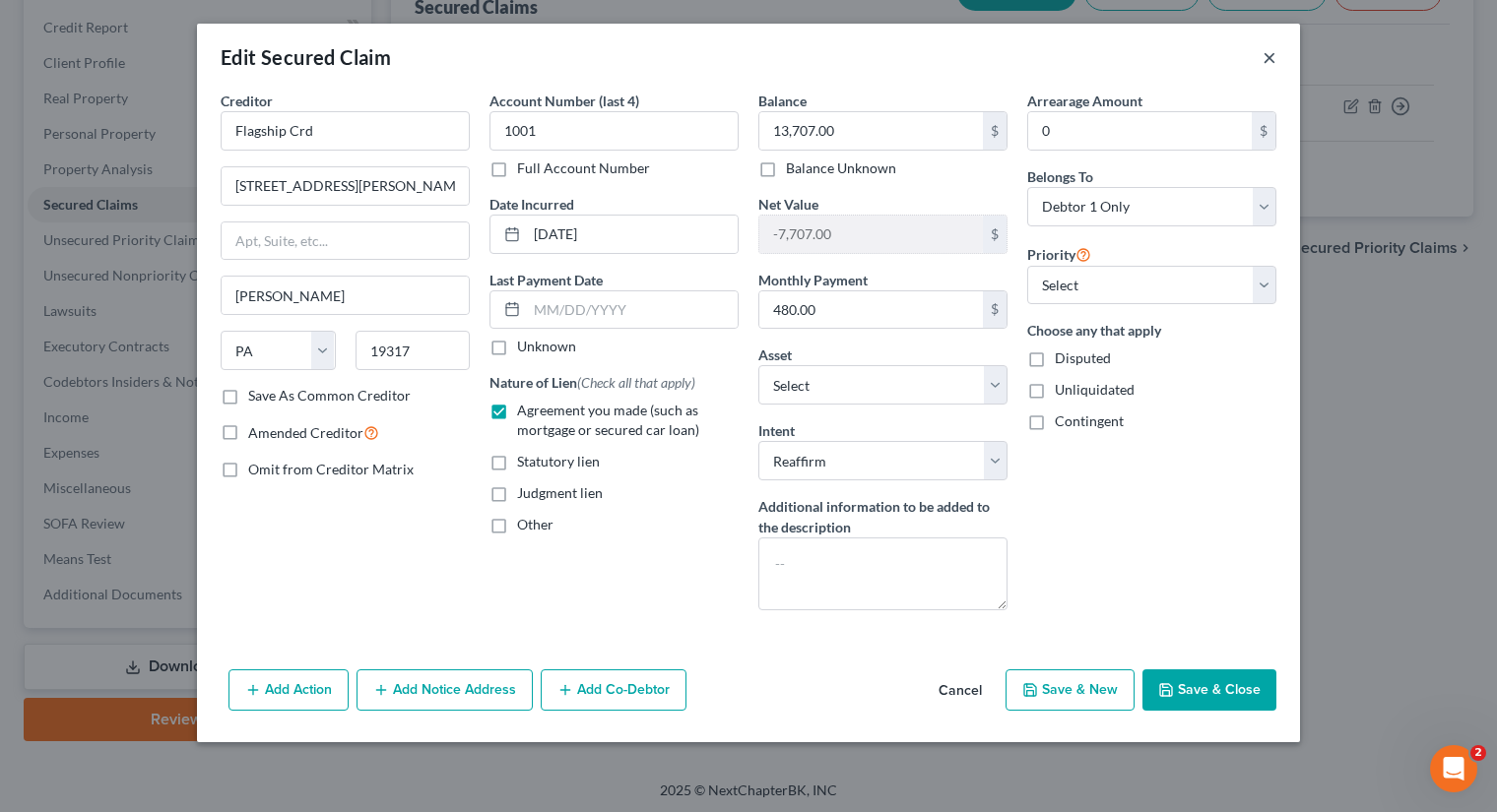
click at [1270, 58] on button "×" at bounding box center [1269, 57] width 14 height 24
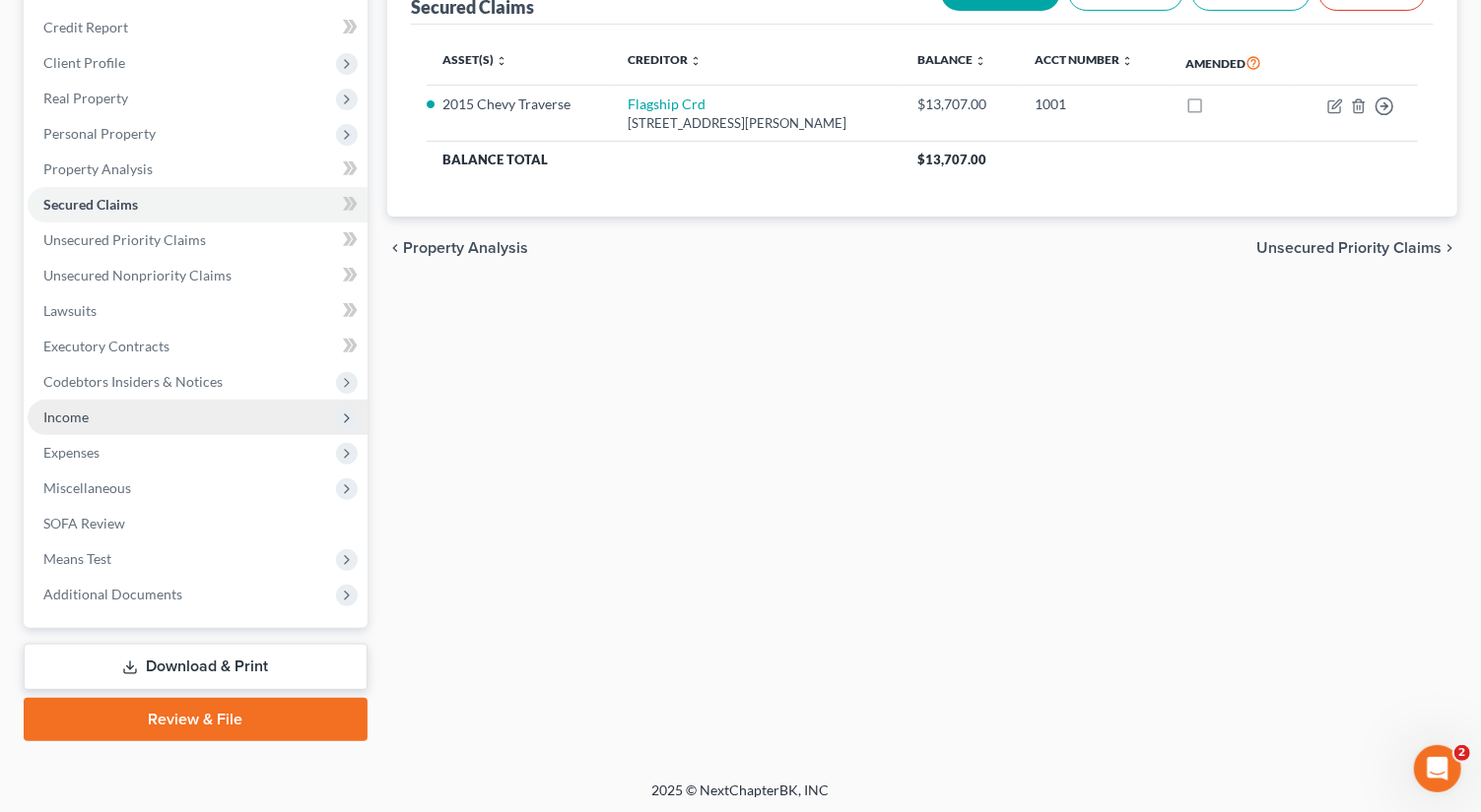
click at [154, 430] on span "Income" at bounding box center [197, 418] width 340 height 35
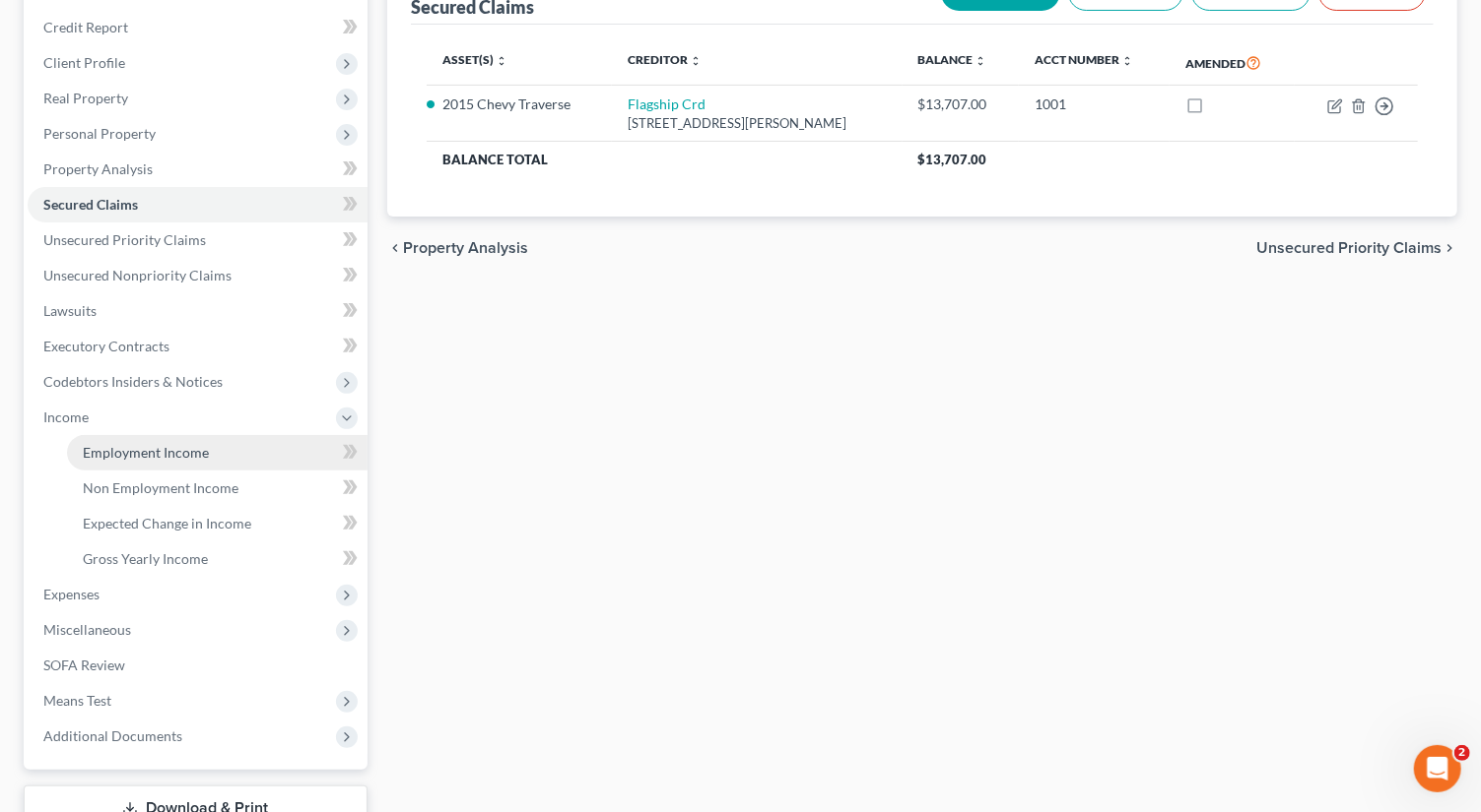
click at [176, 454] on span "Employment Income" at bounding box center [146, 452] width 126 height 17
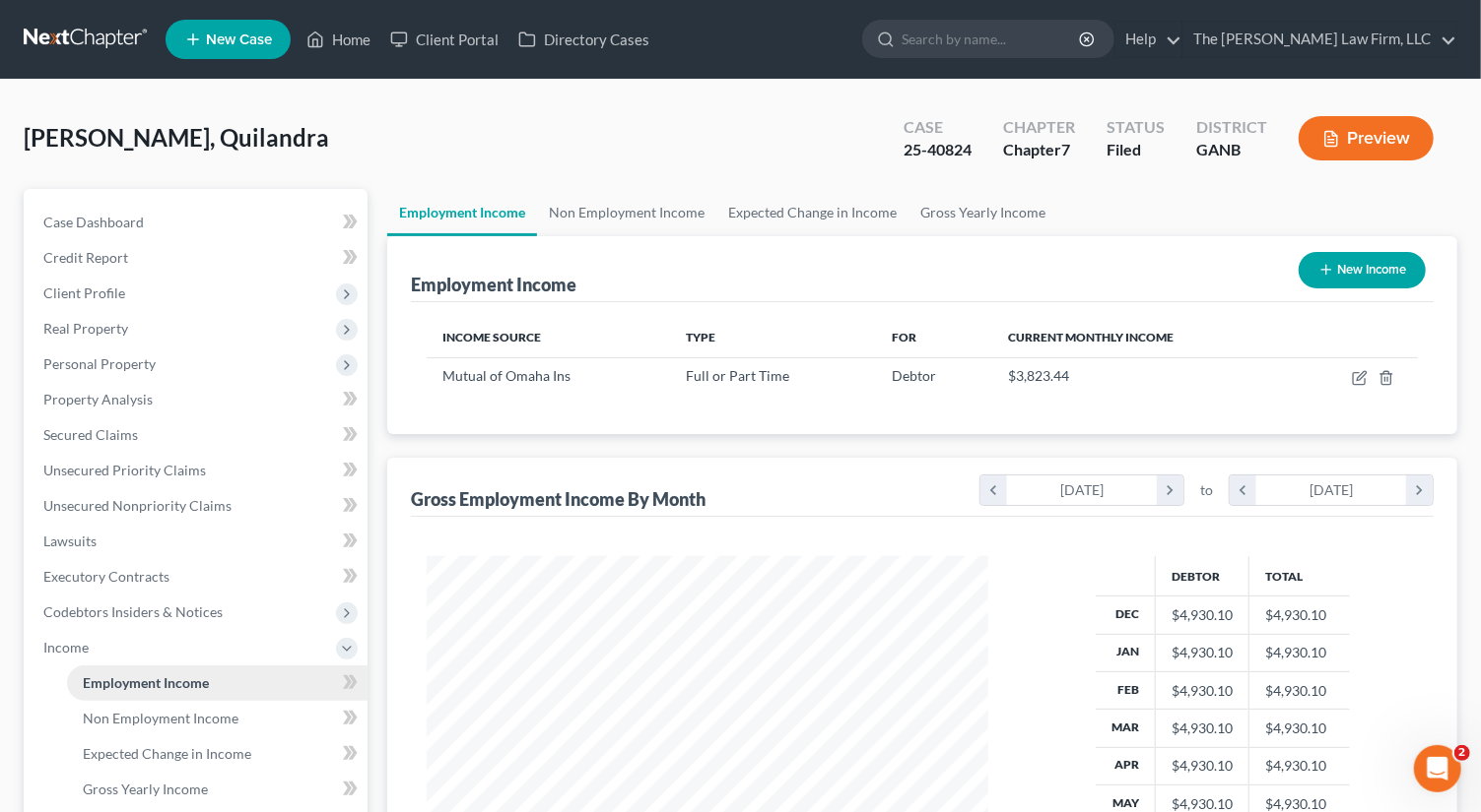
scroll to position [350, 601]
click at [97, 436] on span "Secured Claims" at bounding box center [91, 435] width 95 height 17
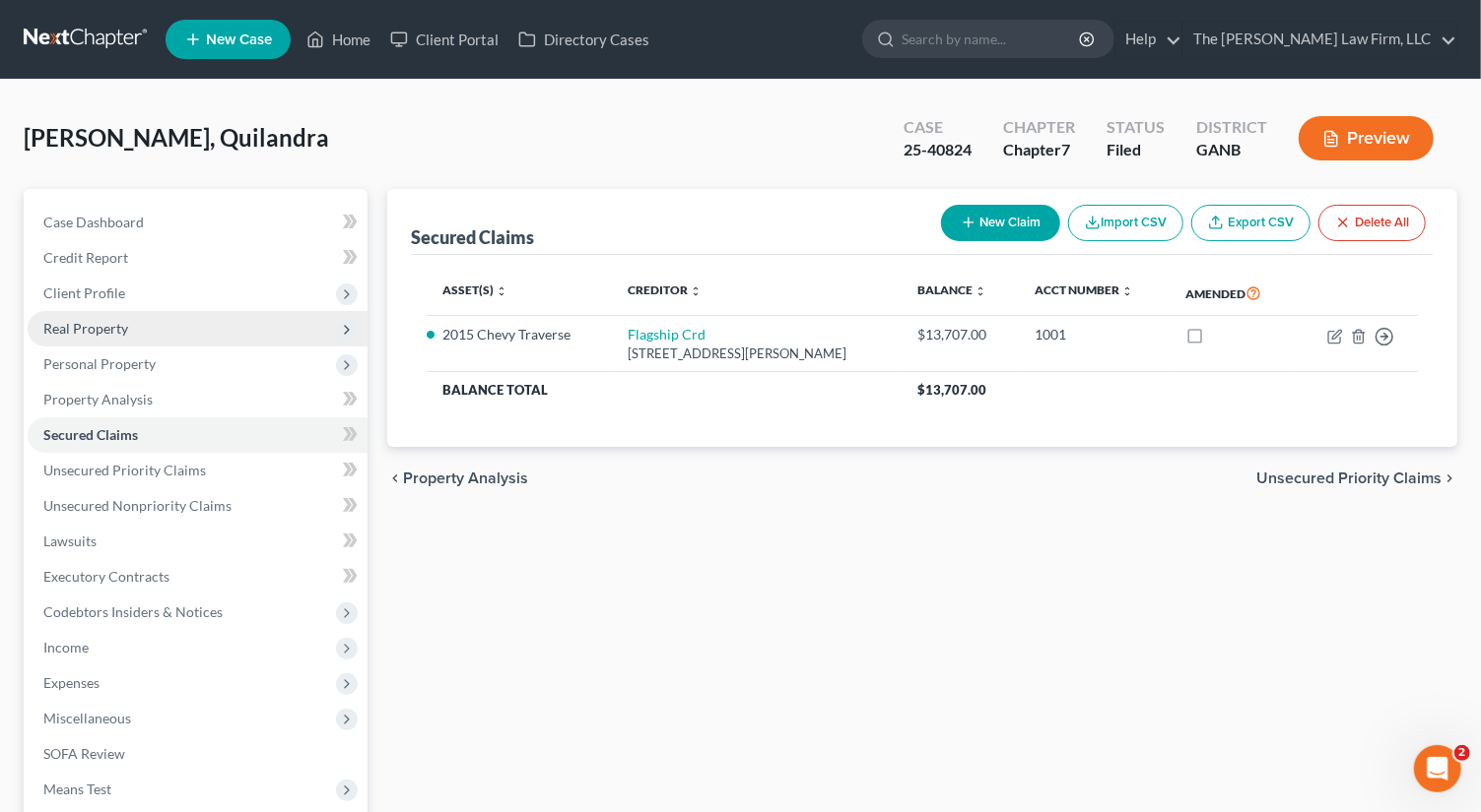
click at [92, 327] on span "Real Property" at bounding box center [86, 328] width 85 height 17
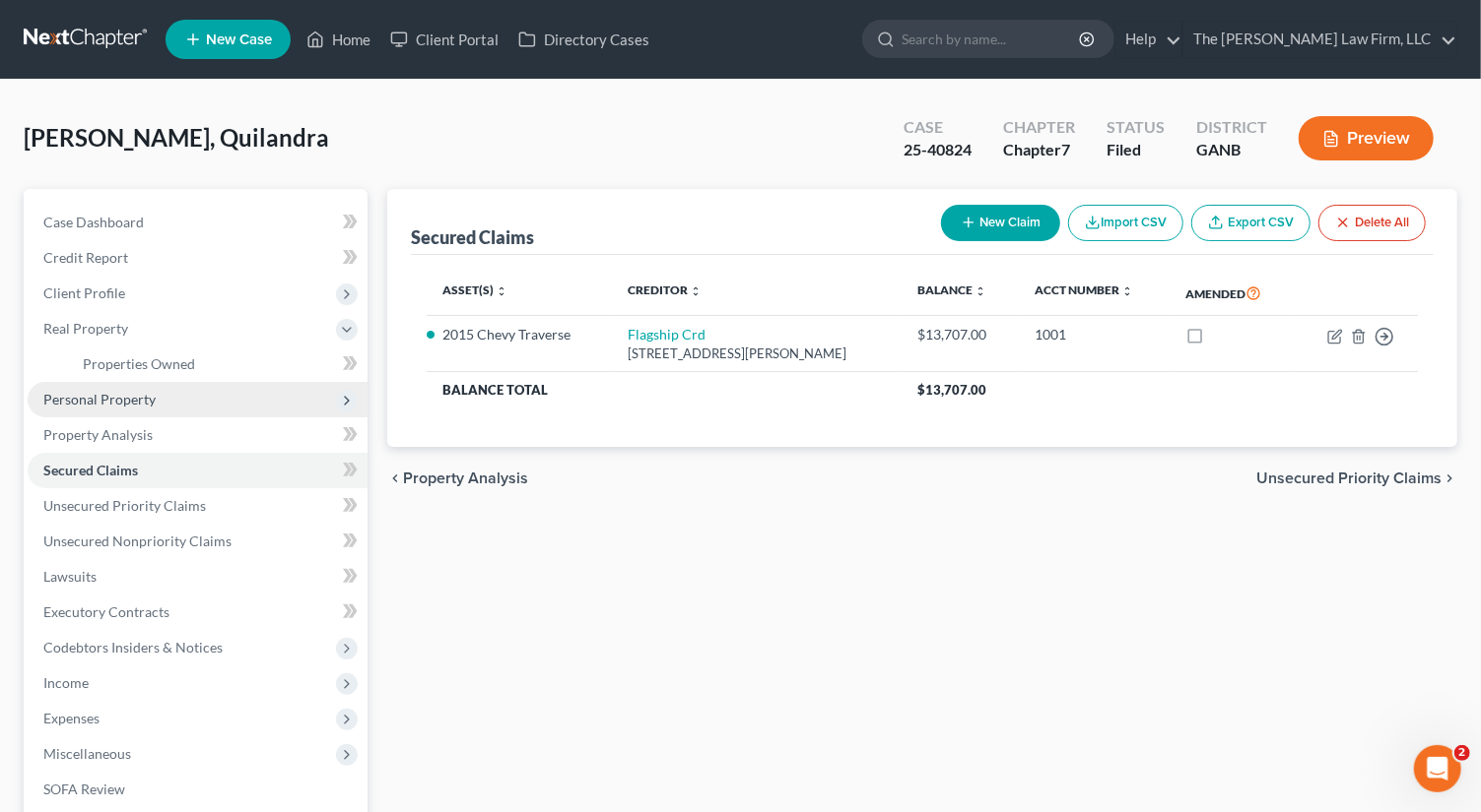
click at [102, 403] on span "Personal Property" at bounding box center [100, 399] width 112 height 17
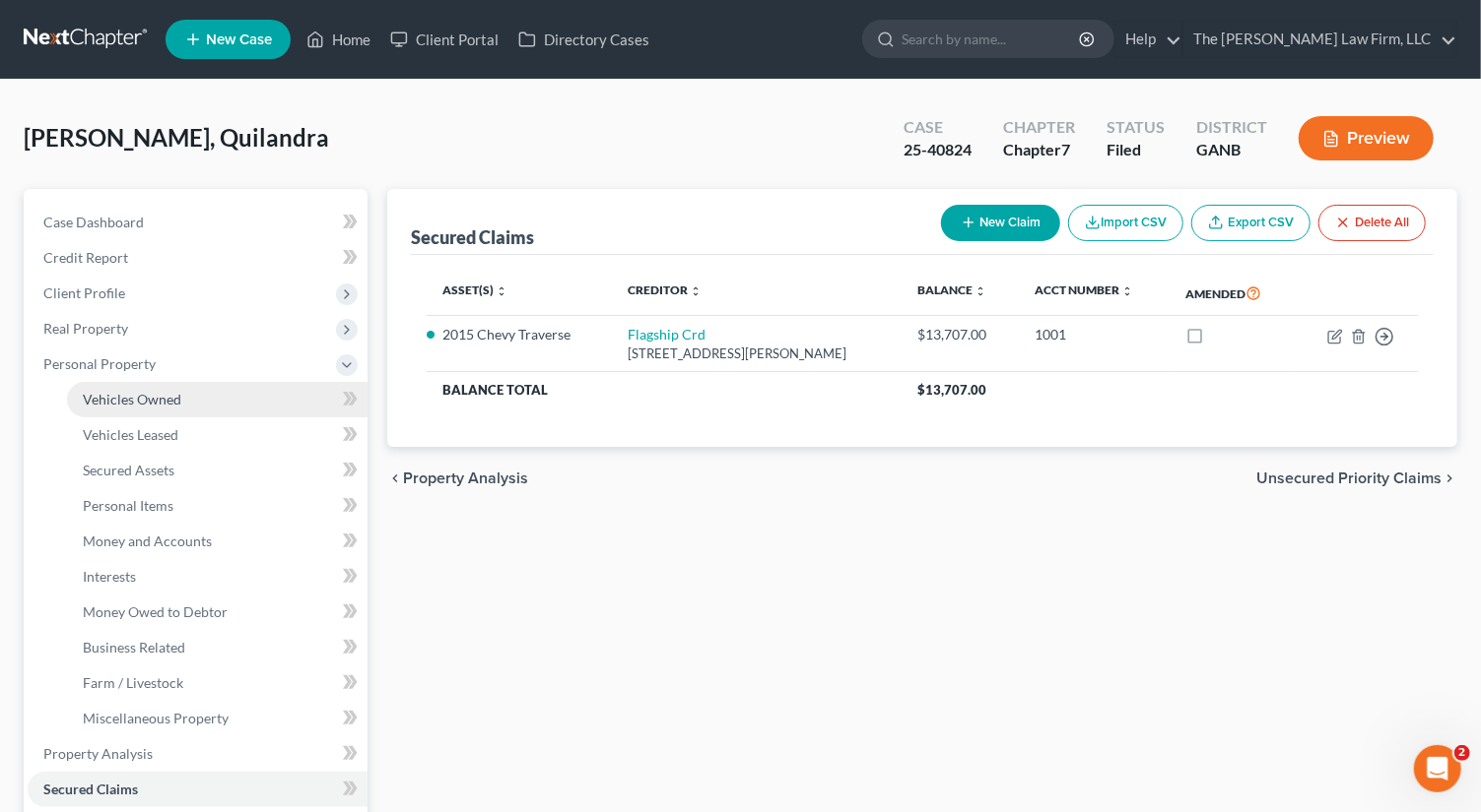
click at [121, 399] on span "Vehicles Owned" at bounding box center [132, 399] width 99 height 17
